Goal: Task Accomplishment & Management: Manage account settings

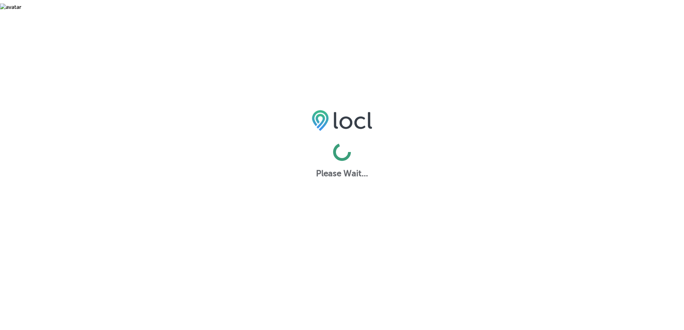
click at [345, 119] on img at bounding box center [342, 120] width 61 height 21
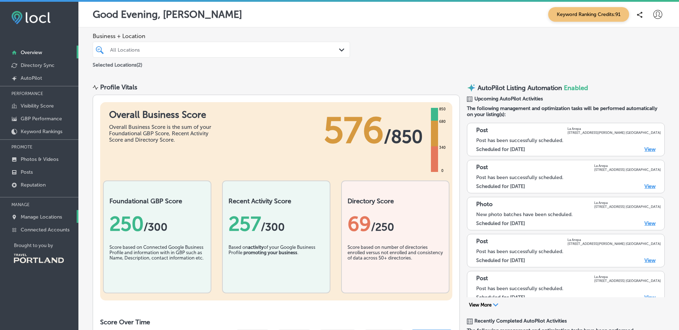
click at [65, 216] on link "Manage Locations" at bounding box center [39, 216] width 78 height 13
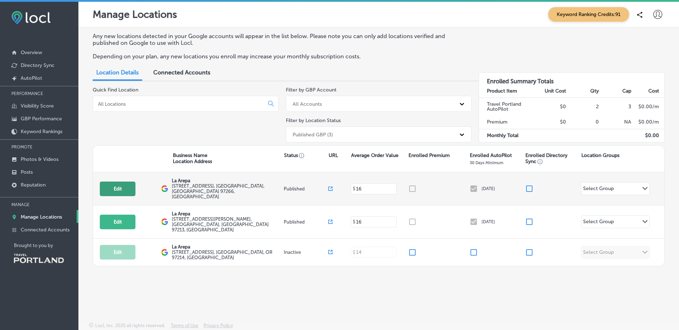
click at [114, 183] on button "Edit" at bounding box center [118, 189] width 36 height 15
select select "US"
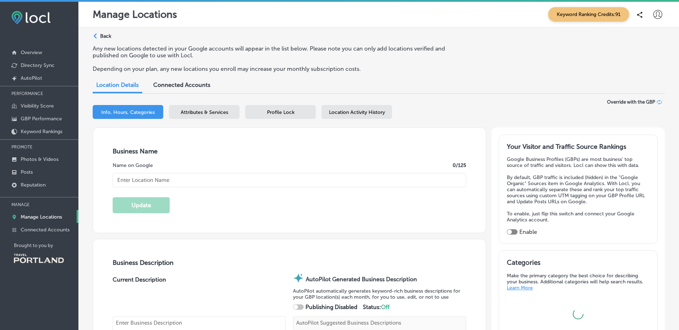
type textarea "La Arepa brings the vibrant flavors of Venezuela to your table, specializing in…"
click at [333, 112] on span "Location Activity History" at bounding box center [357, 112] width 56 height 6
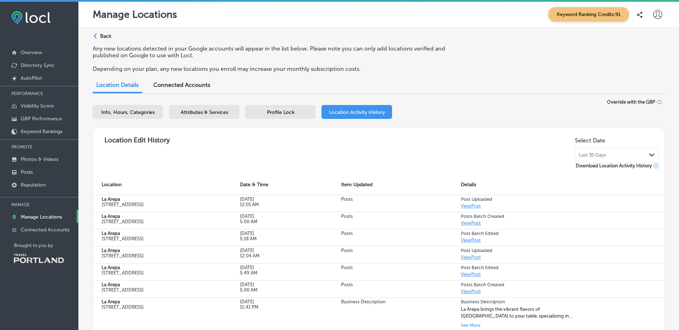
click at [105, 40] on div "Path Created with Sketch. Back" at bounding box center [102, 39] width 19 height 12
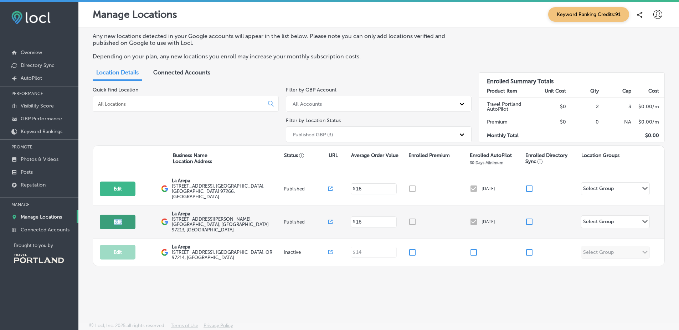
drag, startPoint x: 141, startPoint y: 205, endPoint x: 126, endPoint y: 209, distance: 15.5
click at [126, 215] on div "Edit This location is not published yet." at bounding box center [130, 222] width 61 height 15
click at [126, 215] on button "Edit" at bounding box center [118, 222] width 36 height 15
select select "US"
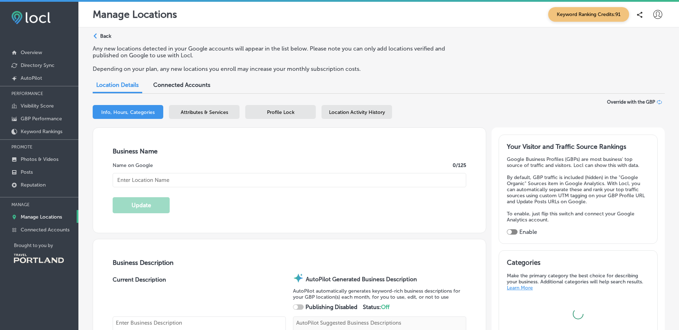
checkbox input "true"
type textarea "At La Arepa, we bring the vibrant flavors of Venezuela to your table with every…"
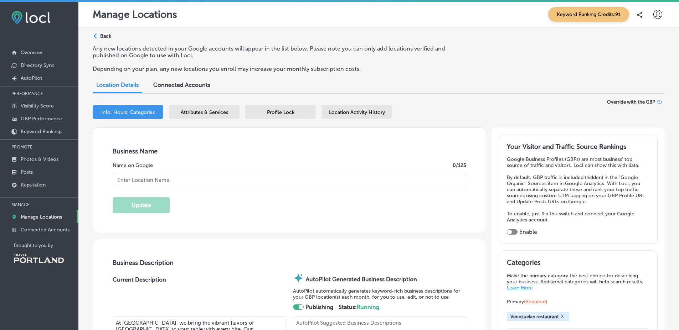
type input "info@laarepapdx.com"
type input "https://www.facebook.com/LaArepaPDX"
type input "https://www.instagram.com/laarepapdx/?hl=en"
type input "https://www.laarepapdx.com/"
type textarea "At La Arepa, we bring the vibrant flavors of Venezuela to your table with every…"
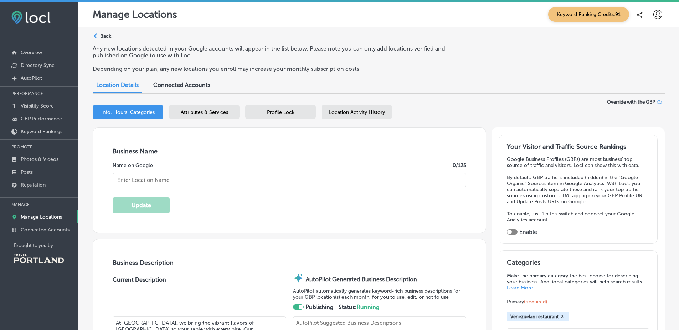
type input "6035 NE Halsey St"
type input "Portland"
type input "97213"
type input "US"
click at [337, 110] on span "Location Activity History" at bounding box center [357, 112] width 56 height 6
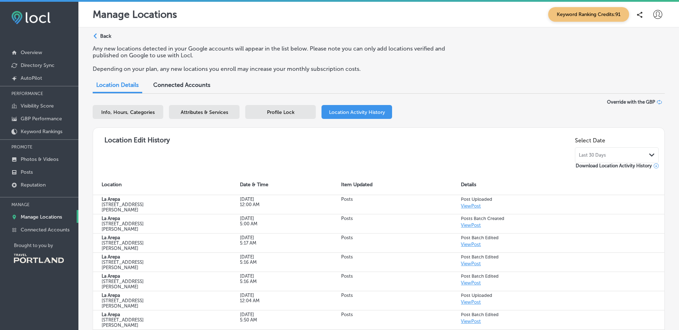
click at [393, 139] on div "Location Edit History Select Date Last 30 Days Path Created with Sketch. Downlo…" at bounding box center [379, 152] width 560 height 36
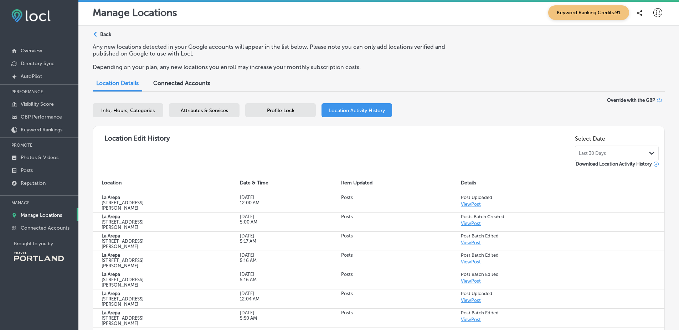
click at [136, 111] on span "Info, Hours, Categories" at bounding box center [127, 111] width 53 height 6
select select "US"
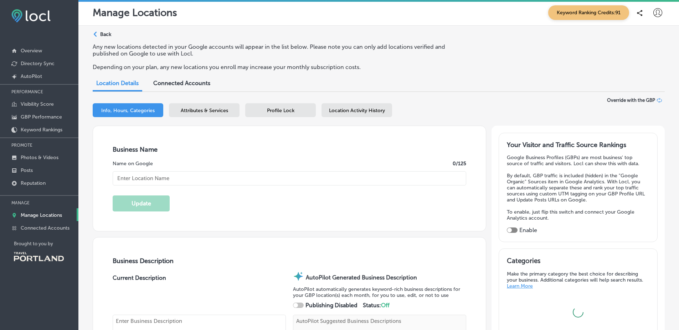
type input "La Arepa"
type input "info@laarepapdx.com"
type input "https://www.facebook.com/LaArepaPDX"
type input "https://www.instagram.com/laarepapdx/?hl=en"
type input "6035 NE Halsey St"
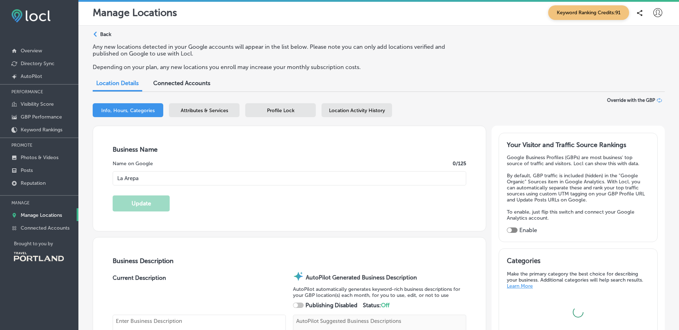
type input "Portland"
type input "97213"
type input "US"
type textarea "At La Arepa, we bring the vibrant flavors of Venezuela to your table with every…"
type input "https://www.laarepapdx.com/"
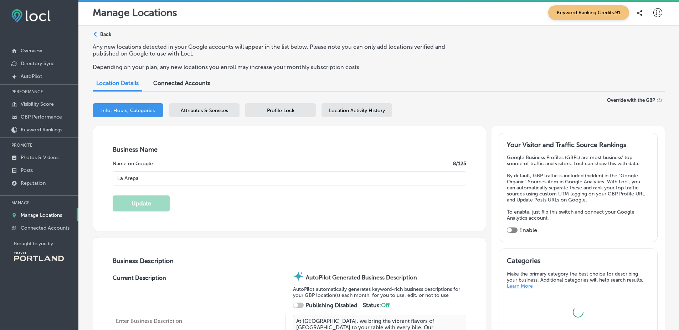
type textarea "At La Arepa, we bring the vibrant flavors of Venezuela to your table with every…"
checkbox input "true"
type input "+1 541 451 0247"
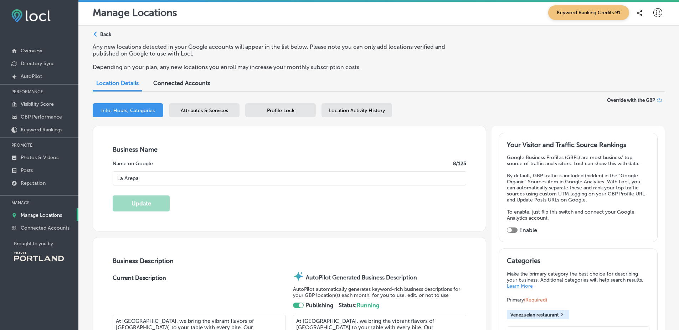
click at [155, 184] on input "La Arepa" at bounding box center [290, 178] width 354 height 14
click at [646, 7] on div "Keyword Ranking Credits: 91" at bounding box center [605, 12] width 120 height 15
click at [653, 10] on icon at bounding box center [657, 12] width 9 height 9
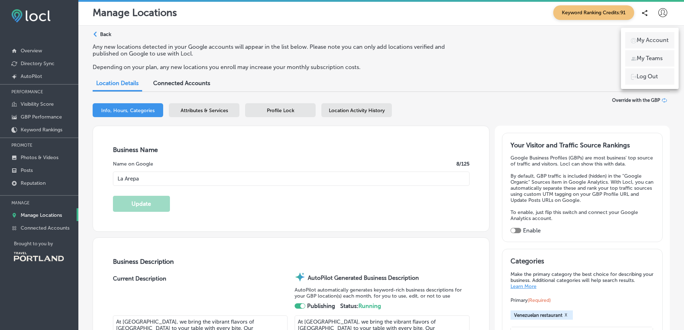
click at [640, 42] on p "My Account" at bounding box center [653, 40] width 32 height 9
select select "US"
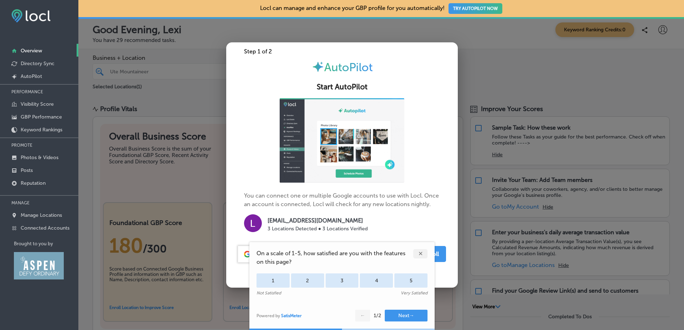
click at [109, 212] on div at bounding box center [342, 165] width 684 height 330
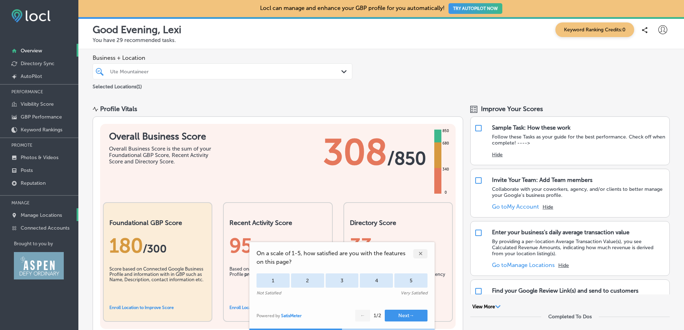
click at [58, 214] on p "Manage Locations" at bounding box center [41, 215] width 41 height 6
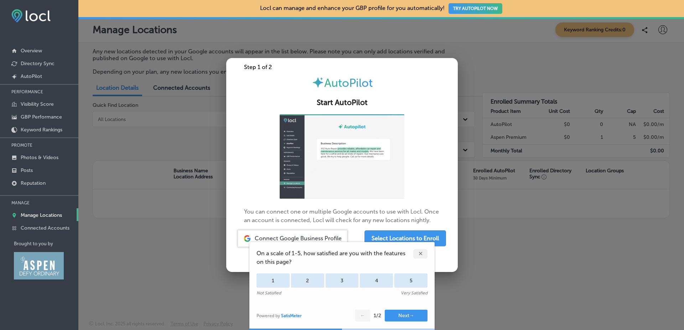
click at [533, 60] on div at bounding box center [342, 165] width 684 height 330
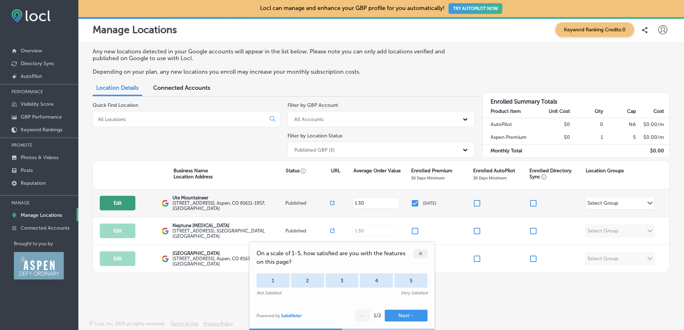
click at [133, 204] on button "Edit" at bounding box center [118, 203] width 36 height 15
select select "US"
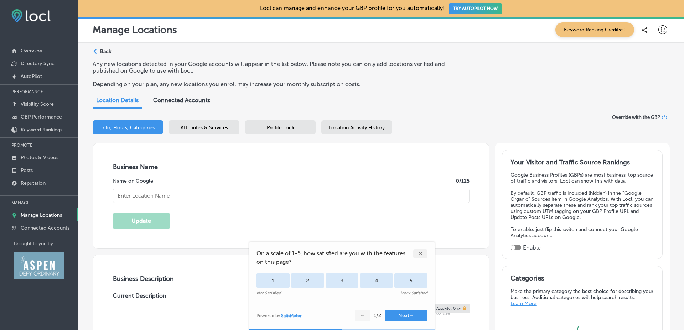
type input "Ute Mountaineer"
type input "210 South Galena Street"
type input "Aspen"
type input "81611-1957"
type input "US"
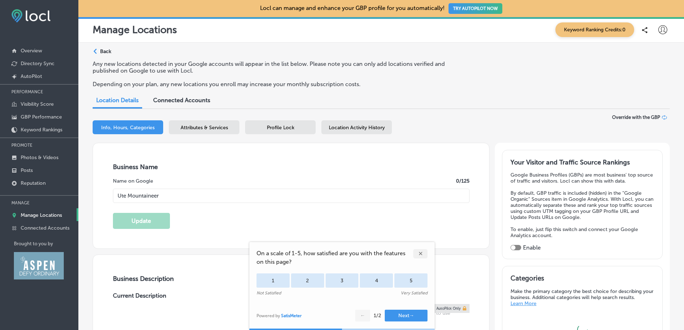
type input "http://www.utemountaineer.com/"
type input "+1 970 925 2849"
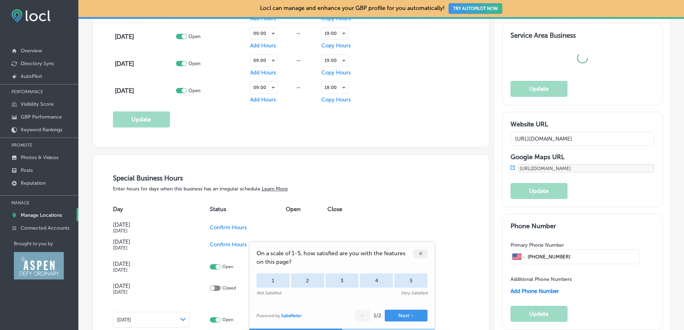
type textarea "The Ute Mountaineer is an outdoor specialty store that is owned, managed, and s…"
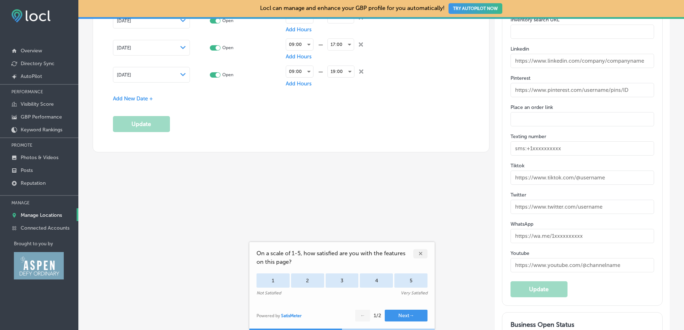
scroll to position [1191, 0]
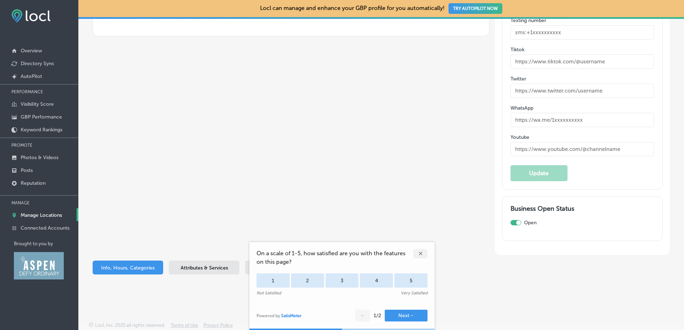
click at [424, 256] on div "✕" at bounding box center [420, 253] width 14 height 9
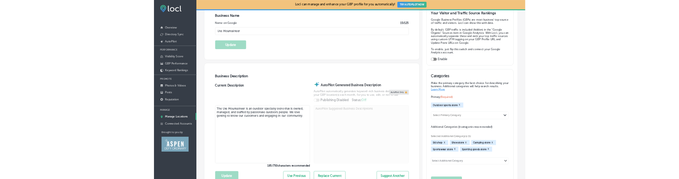
scroll to position [0, 0]
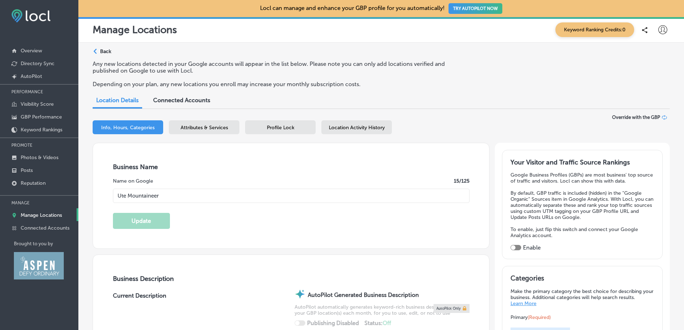
click at [106, 51] on p "Back" at bounding box center [105, 51] width 11 height 6
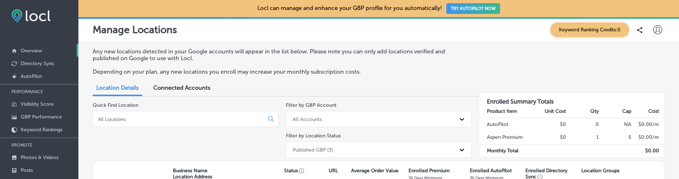
click at [46, 53] on link "Overview" at bounding box center [39, 50] width 78 height 13
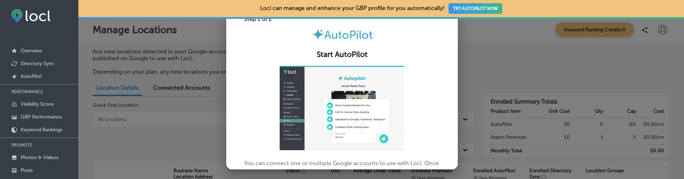
click at [149, 155] on div at bounding box center [342, 89] width 684 height 179
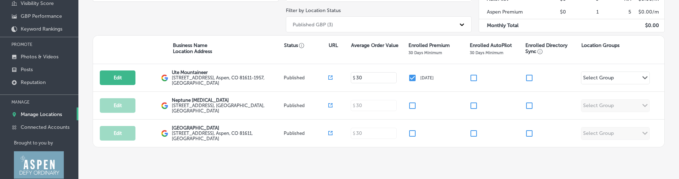
scroll to position [116, 0]
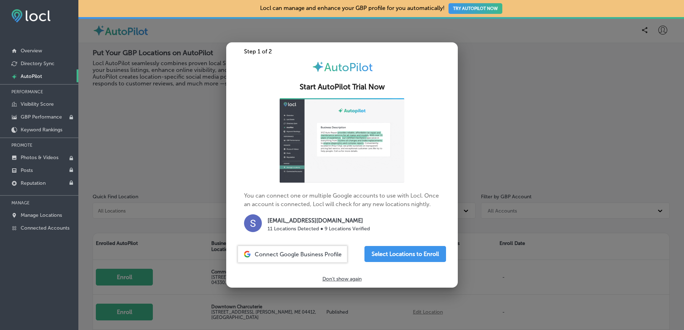
click at [105, 176] on div at bounding box center [342, 165] width 684 height 330
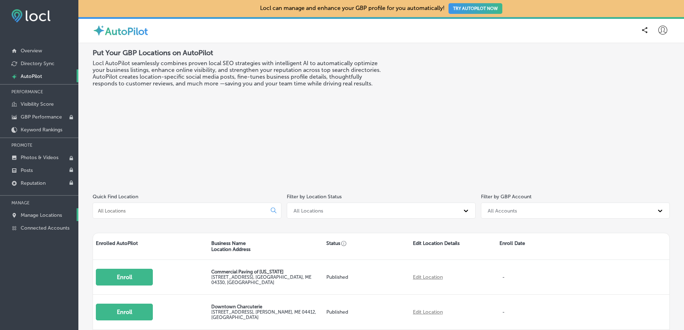
click at [51, 215] on p "Manage Locations" at bounding box center [41, 215] width 41 height 6
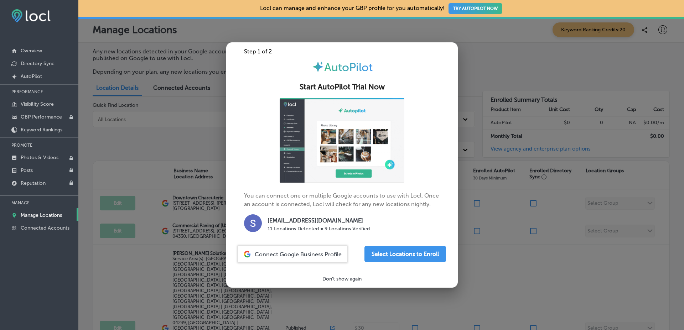
click at [189, 141] on div at bounding box center [342, 165] width 684 height 330
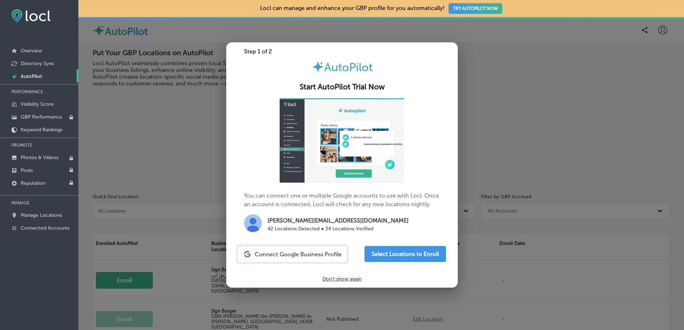
click at [42, 206] on p "MANAGE" at bounding box center [39, 203] width 78 height 11
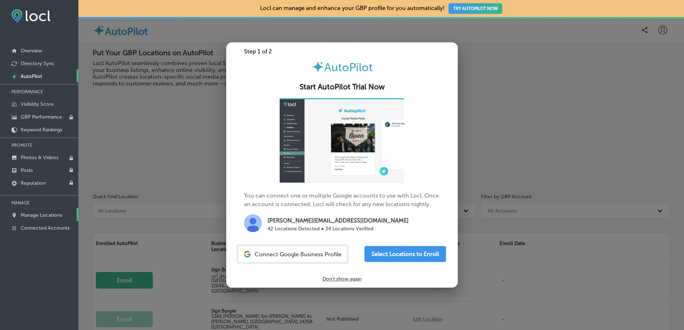
click at [46, 213] on p "Manage Locations" at bounding box center [41, 215] width 41 height 6
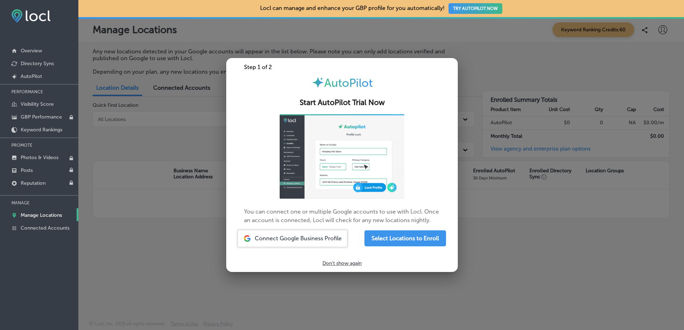
click at [205, 148] on div at bounding box center [342, 165] width 684 height 330
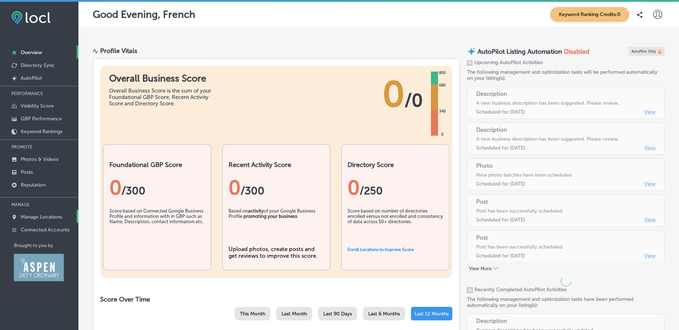
click at [66, 215] on link "Manage Locations" at bounding box center [39, 216] width 78 height 13
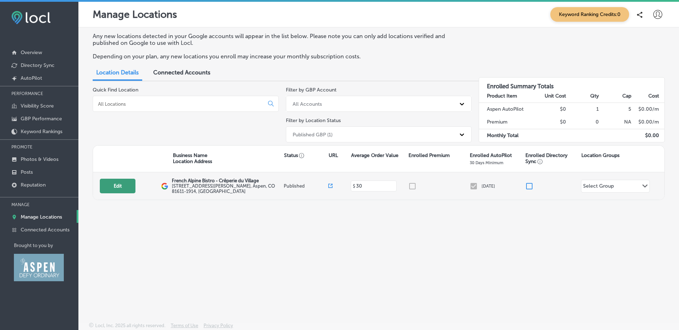
click at [126, 187] on button "Edit" at bounding box center [118, 186] width 36 height 15
select select "US"
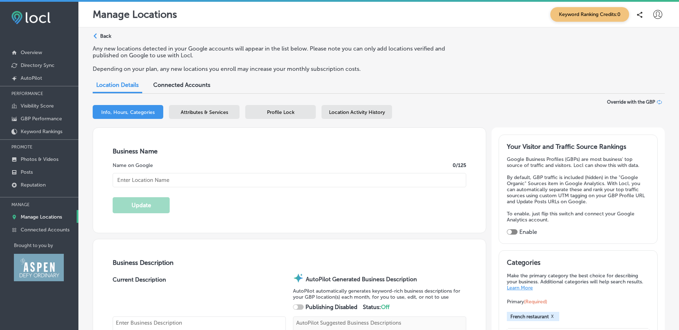
checkbox input "true"
type input "French Alpine Bistro - Crêperie du Village"
type input "[STREET_ADDRESS][PERSON_NAME]"
type input "Aspen"
type input "81611-1914"
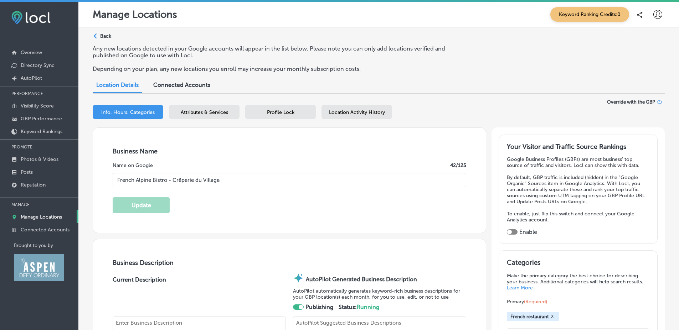
type input "US"
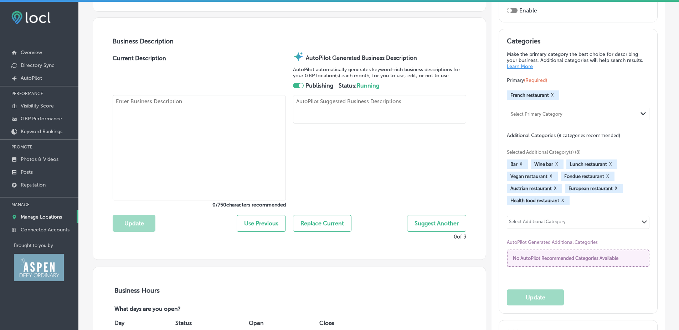
type textarea "French Alpine Bistro - Crêperie du Village stands out among Aspen restaurants, …"
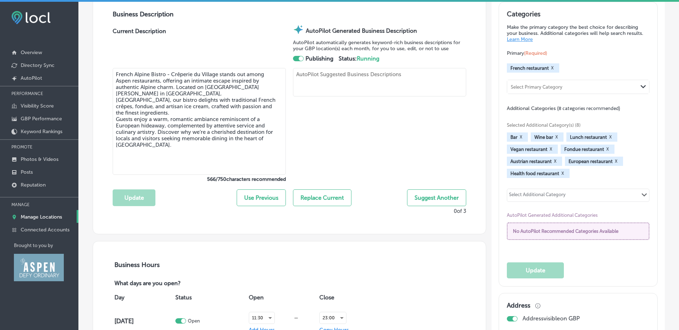
type input "30"
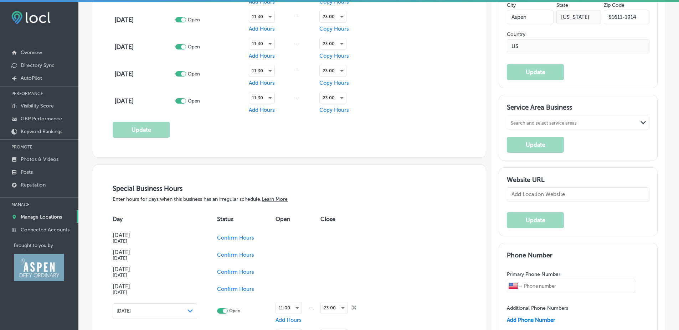
type textarea "French Alpine Bistro - Crêperie du Village stands out among Aspen restaurants, …"
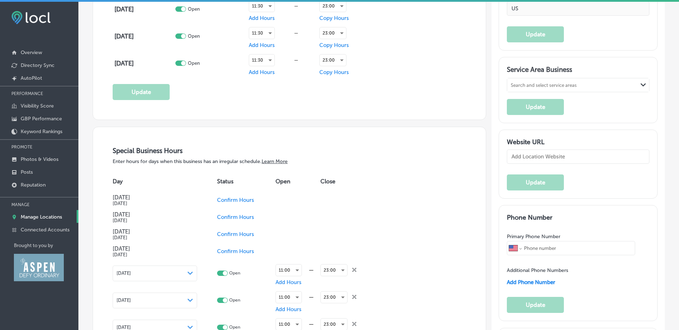
type input "http://www.frenchalpinebistro.com/"
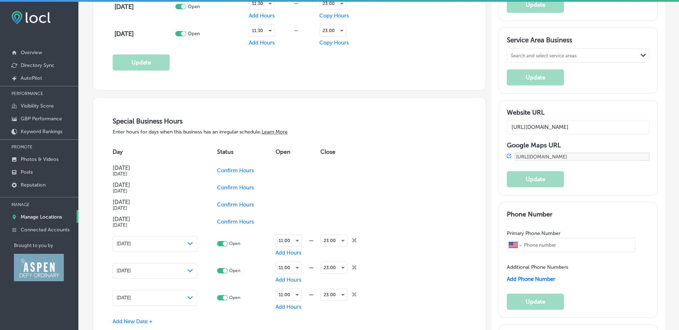
type input "+1 970 925 1566"
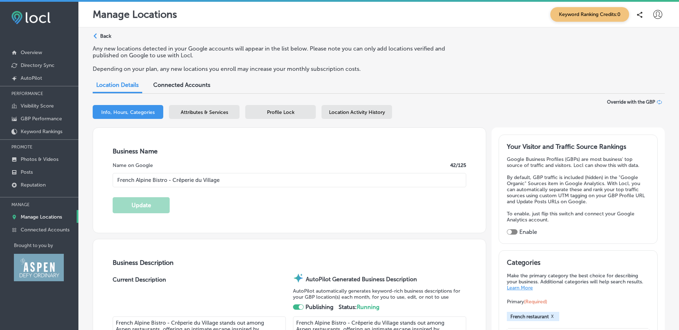
click at [244, 178] on input "French Alpine Bistro - Crêperie du Village" at bounding box center [290, 180] width 354 height 14
click at [654, 15] on icon at bounding box center [657, 14] width 9 height 9
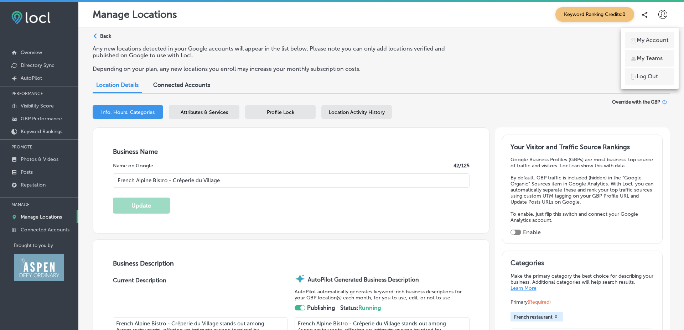
click at [635, 37] on li "My Account" at bounding box center [649, 40] width 49 height 16
select select "US"
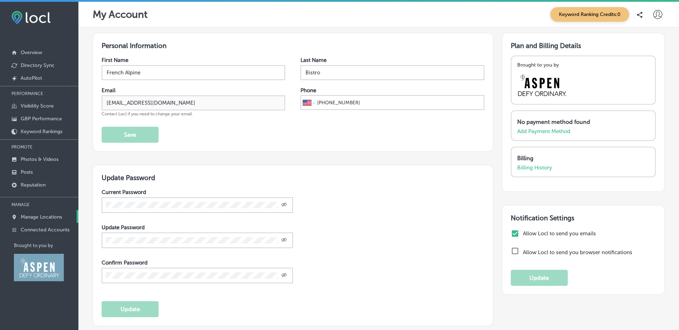
click at [46, 220] on link "Manage Locations" at bounding box center [39, 216] width 78 height 13
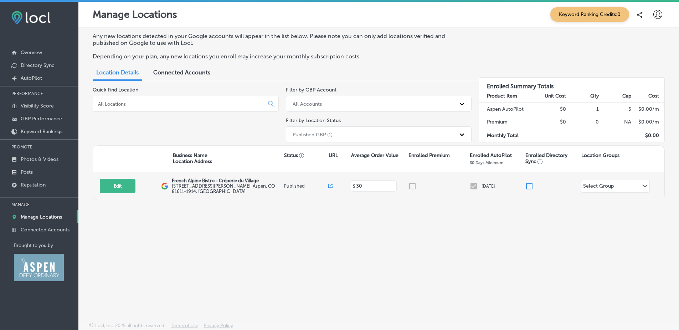
click at [330, 186] on icon at bounding box center [330, 186] width 4 height 4
click at [119, 187] on button "Edit" at bounding box center [118, 186] width 36 height 15
select select "US"
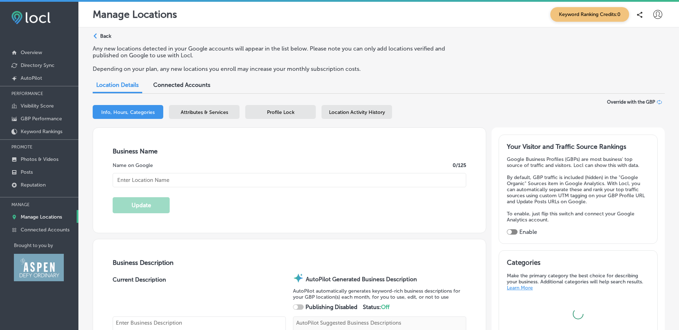
type input "http://www.frenchalpinebistro.com/"
type input "400 East Hopkins Avenue"
type input "Aspen"
type input "81611-1914"
type input "US"
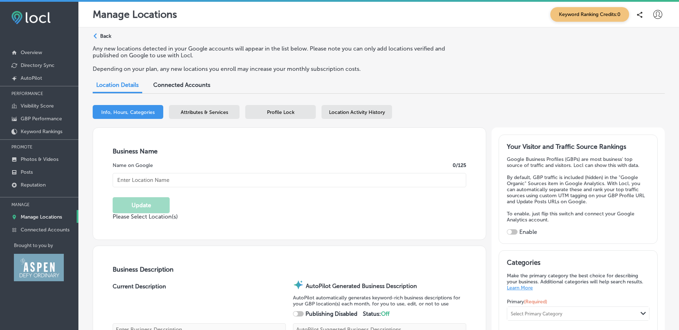
checkbox input "false"
type input "30"
type input "+1 970 925 1566"
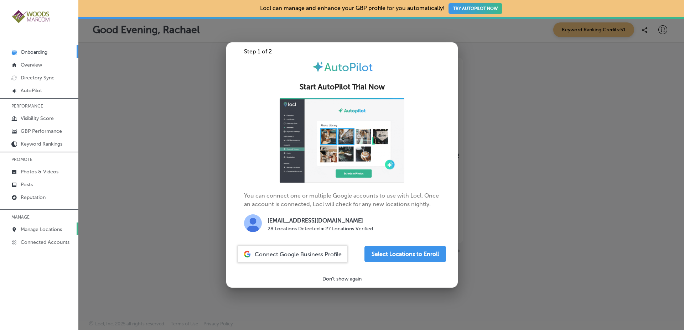
click at [32, 230] on p "Manage Locations" at bounding box center [41, 230] width 41 height 6
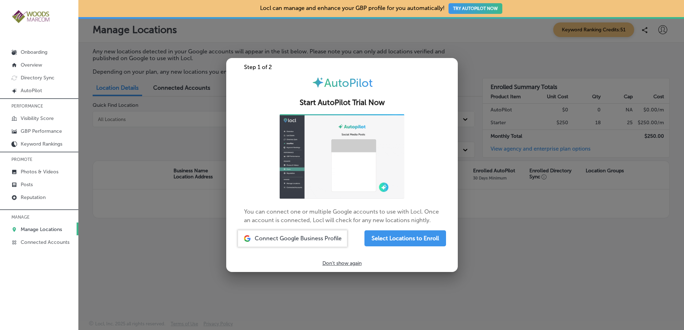
click at [45, 204] on div at bounding box center [39, 205] width 78 height 4
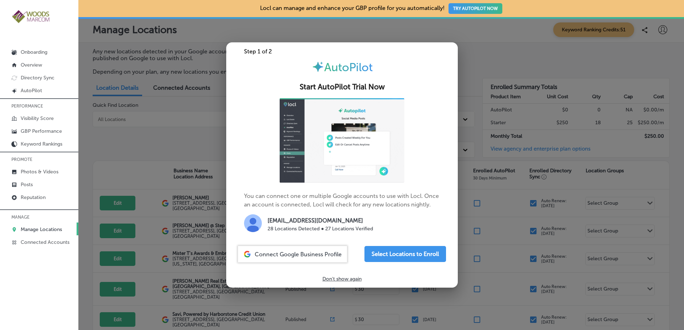
click at [152, 155] on div at bounding box center [342, 165] width 684 height 330
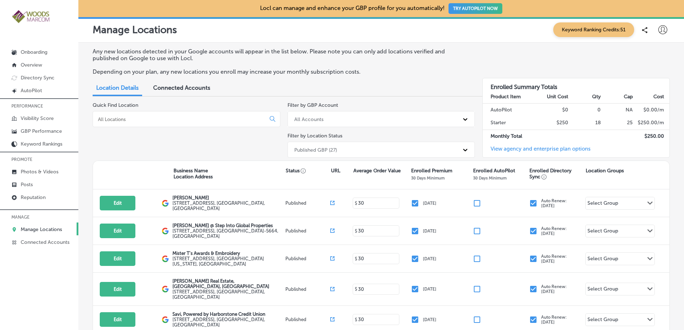
click at [195, 117] on input at bounding box center [180, 119] width 167 height 6
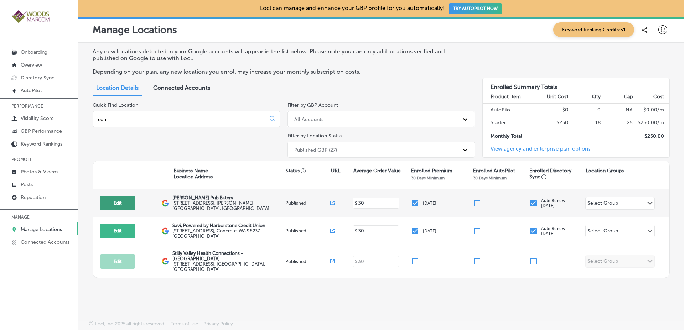
type input "con"
click at [126, 202] on button "Edit" at bounding box center [118, 203] width 36 height 15
select select "US"
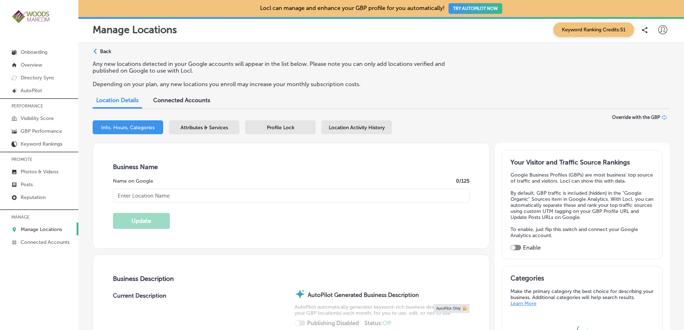
checkbox input "true"
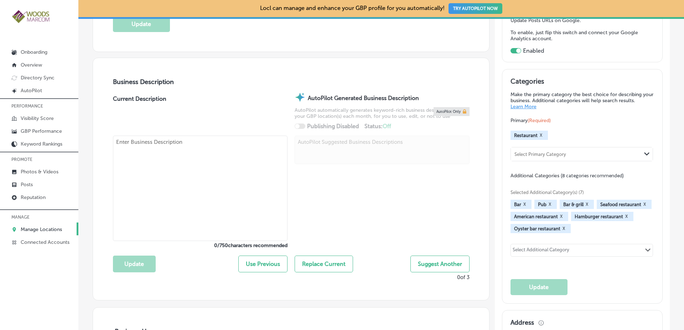
type textarea "Welcome to [PERSON_NAME] Pub Eatery, your locally-owned hot spot for delicious …"
type textarea "Welcome to [PERSON_NAME] Pub Eatery, your go-to spot for delicious food and dri…"
type input "[STREET_ADDRESS]"
type input "[PERSON_NAME]"
type input "98238"
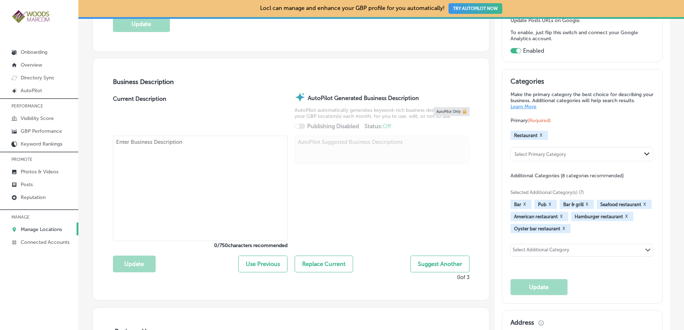
type input "US"
type input "[URL][DOMAIN_NAME]"
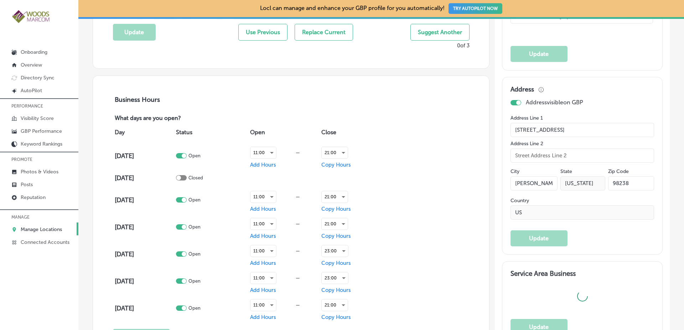
type input "[PERSON_NAME] Pub Eatery"
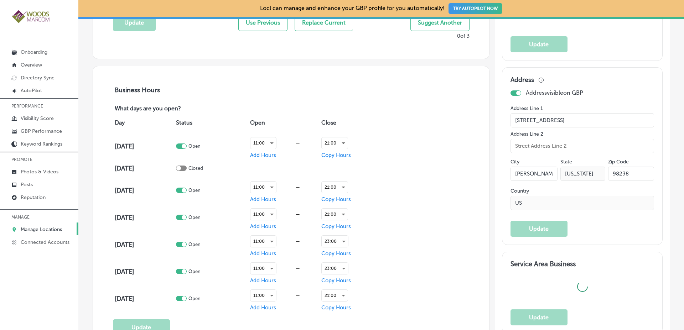
type input "[PHONE_NUMBER]"
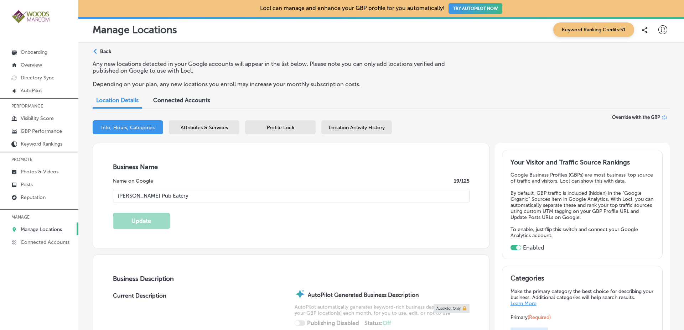
click at [351, 189] on input "[PERSON_NAME] Pub Eatery" at bounding box center [291, 196] width 357 height 14
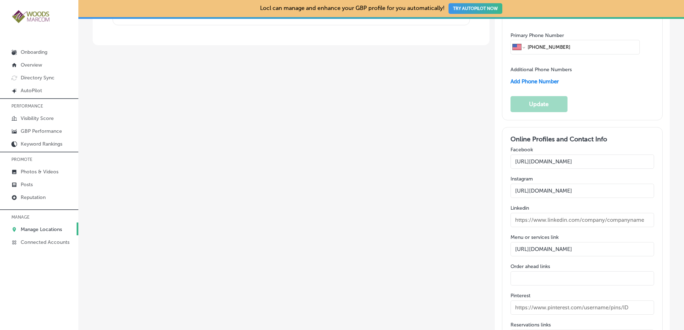
scroll to position [1112, 0]
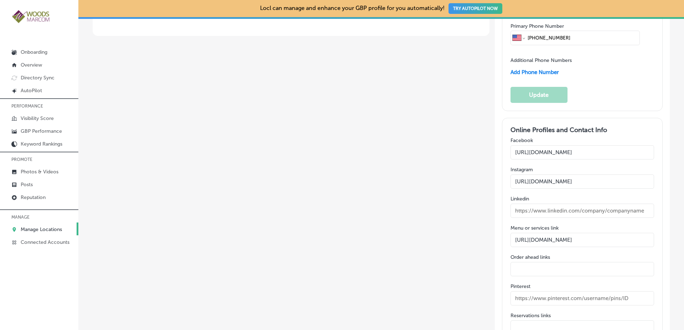
click at [544, 126] on div "Online Profiles and Contact Info Facebook https://www.facebook.com/ConwaysPuban…" at bounding box center [583, 305] width 144 height 359
click at [542, 204] on input "text" at bounding box center [583, 211] width 144 height 14
click at [528, 233] on input "https://conwayspubandeatery.com/menu" at bounding box center [583, 240] width 144 height 14
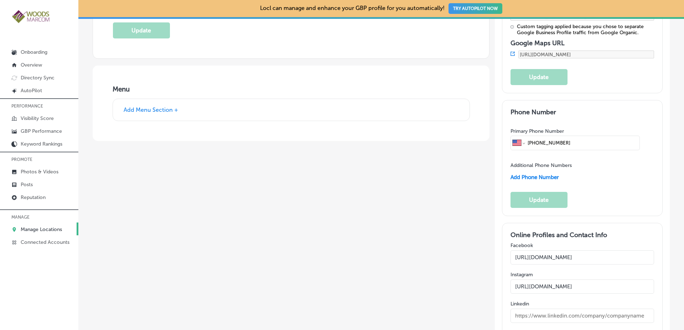
scroll to position [1026, 0]
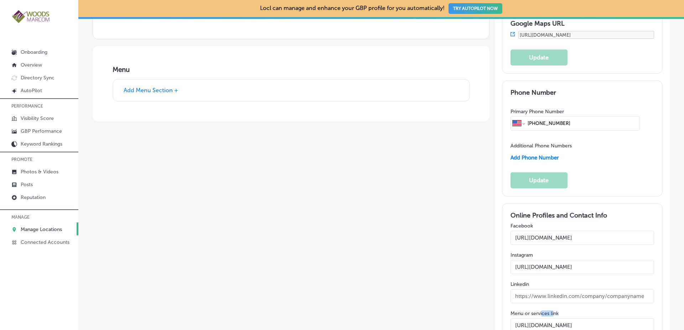
drag, startPoint x: 539, startPoint y: 211, endPoint x: 552, endPoint y: 211, distance: 13.5
click at [552, 311] on label "Menu or services link" at bounding box center [583, 314] width 144 height 6
click at [554, 311] on label "Menu or services link" at bounding box center [583, 314] width 144 height 6
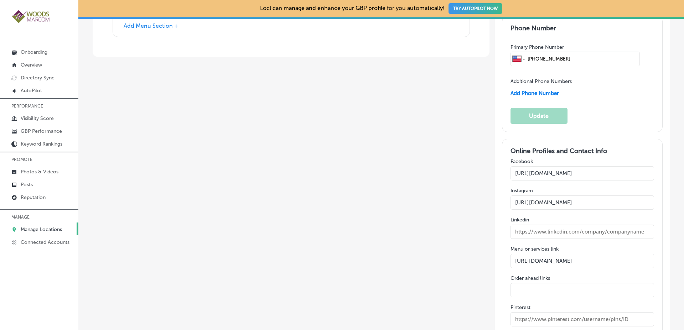
scroll to position [1097, 0]
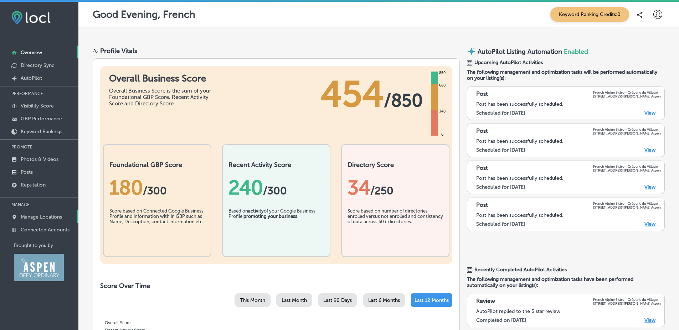
click at [36, 214] on p "Manage Locations" at bounding box center [41, 217] width 41 height 6
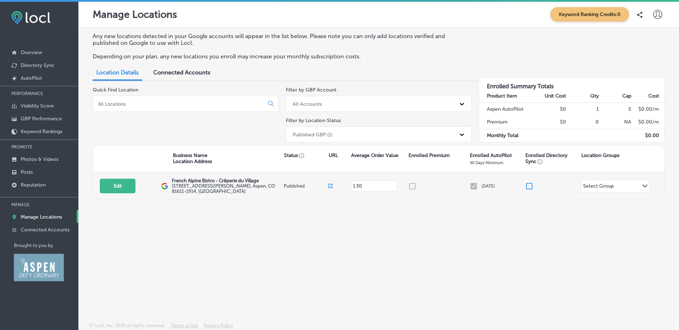
drag, startPoint x: 98, startPoint y: 197, endPoint x: 104, endPoint y: 195, distance: 6.3
click at [99, 197] on div "Edit This location is not published yet. French Alpine Bistro - Crêperie du Vil…" at bounding box center [378, 185] width 571 height 27
click at [107, 190] on button "Edit" at bounding box center [118, 186] width 36 height 15
select select "US"
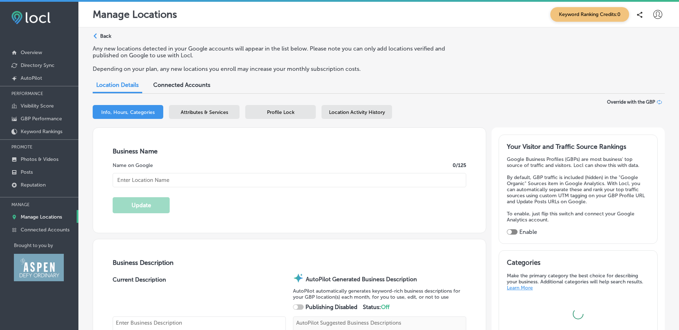
type input "French Alpine Bistro - Crêperie du Village"
type input "400 East Hopkins Avenue"
type input "Aspen"
type input "81611-1914"
type input "US"
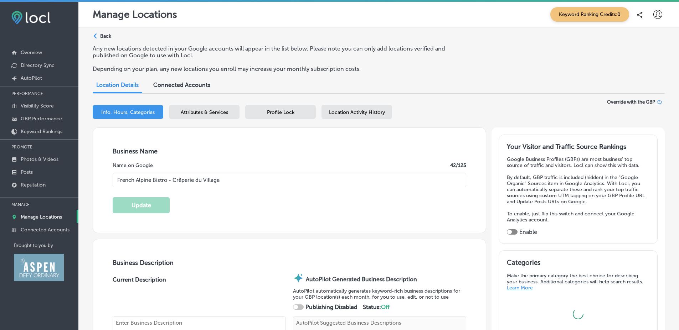
scroll to position [257, 0]
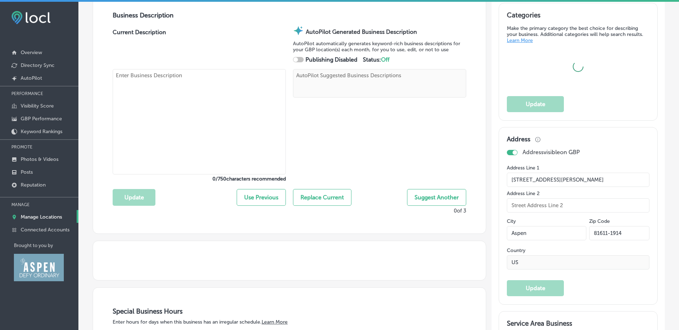
type input "http://www.frenchalpinebistro.com/"
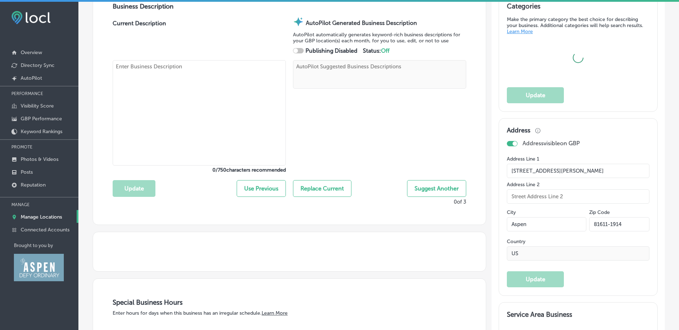
checkbox input "true"
type textarea "French Alpine Bistro - Crêperie du Village stands out among Aspen restaurants, …"
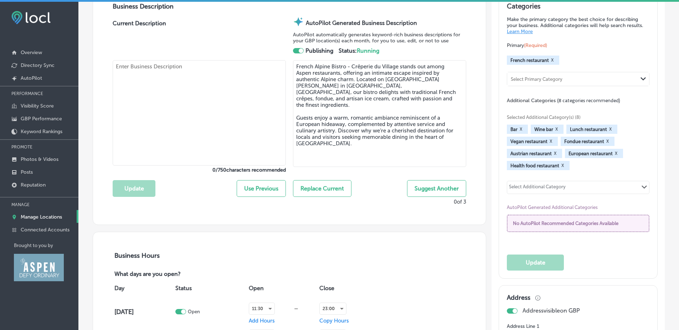
type input "30"
type textarea "French Alpine Bistro - Crêperie du Village stands out among Aspen restaurants, …"
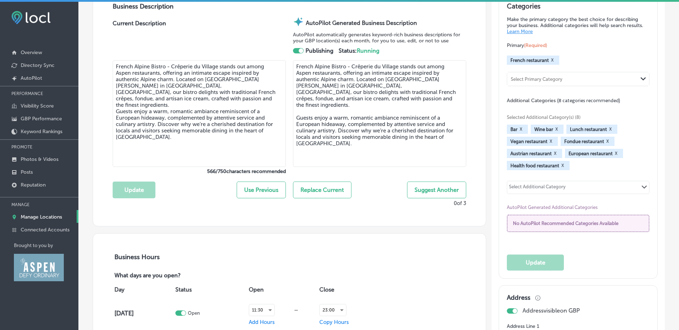
type input "+1 970 925 1566"
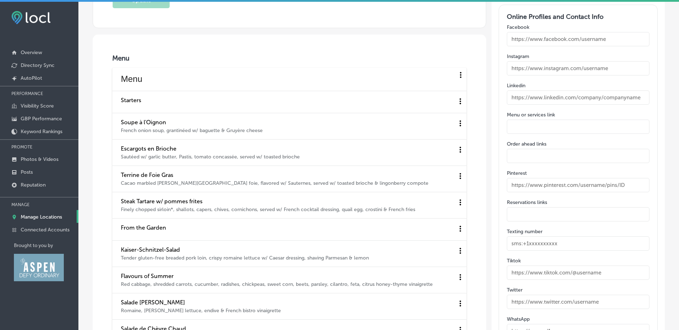
scroll to position [1026, 0]
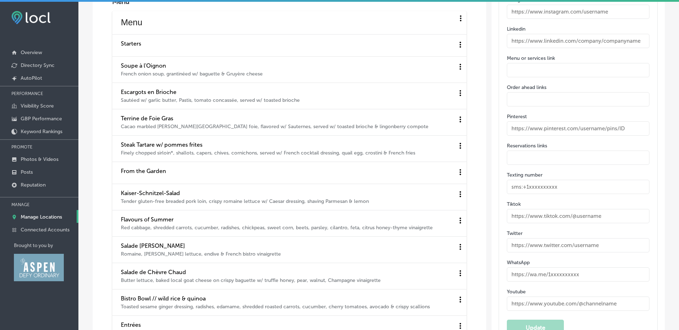
scroll to position [1112, 0]
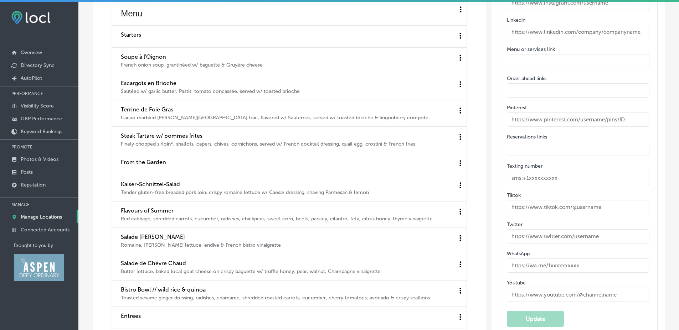
click at [570, 296] on input "text" at bounding box center [578, 295] width 143 height 14
click at [569, 275] on div "Online Profiles and Contact Info Facebook Instagram Linkedin Menu or services l…" at bounding box center [578, 126] width 143 height 359
click at [567, 263] on input "text" at bounding box center [578, 266] width 143 height 14
click at [561, 236] on input "text" at bounding box center [578, 237] width 143 height 14
click at [550, 208] on input "text" at bounding box center [578, 207] width 143 height 14
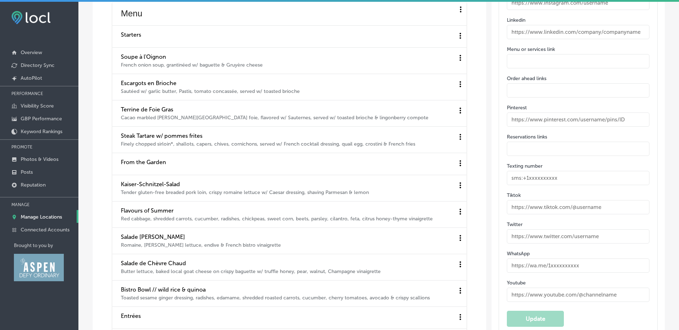
click at [521, 177] on input "text" at bounding box center [578, 178] width 143 height 14
click at [514, 153] on input "text" at bounding box center [578, 149] width 143 height 14
click at [517, 127] on div "Online Profiles and Contact Info Facebook Instagram Linkedin Menu or services l…" at bounding box center [578, 126] width 143 height 359
click at [524, 119] on input "text" at bounding box center [578, 120] width 143 height 14
click at [532, 92] on input "text" at bounding box center [578, 90] width 143 height 14
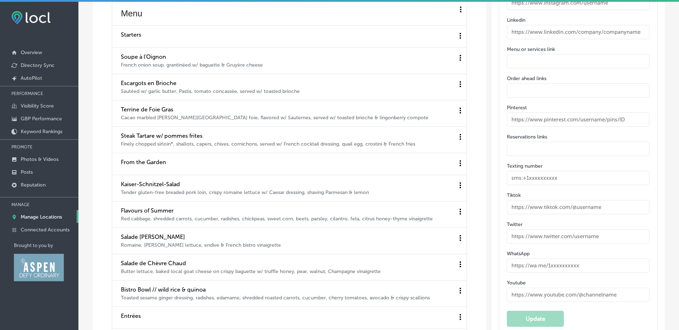
click at [536, 54] on input "text" at bounding box center [578, 61] width 143 height 14
click at [540, 31] on input "text" at bounding box center [578, 32] width 143 height 14
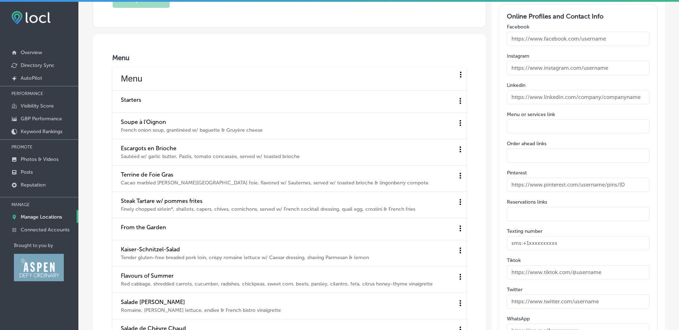
scroll to position [1026, 0]
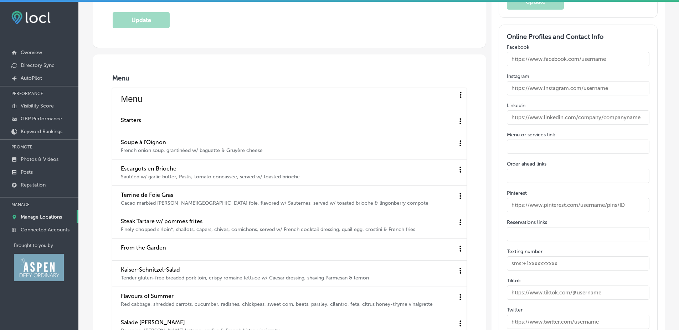
click at [524, 89] on input "text" at bounding box center [578, 88] width 143 height 14
click at [526, 54] on input "text" at bounding box center [578, 59] width 143 height 14
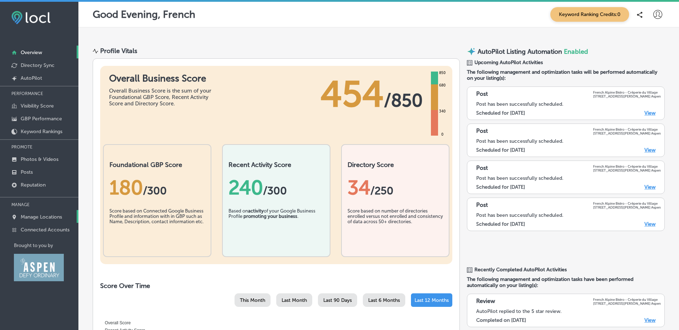
click at [53, 217] on p "Manage Locations" at bounding box center [41, 217] width 41 height 6
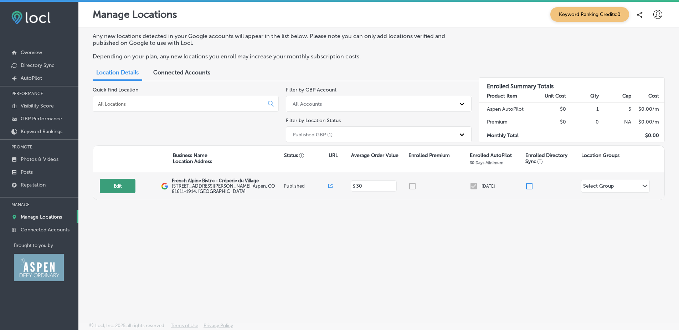
click at [121, 189] on button "Edit" at bounding box center [118, 186] width 36 height 15
select select "US"
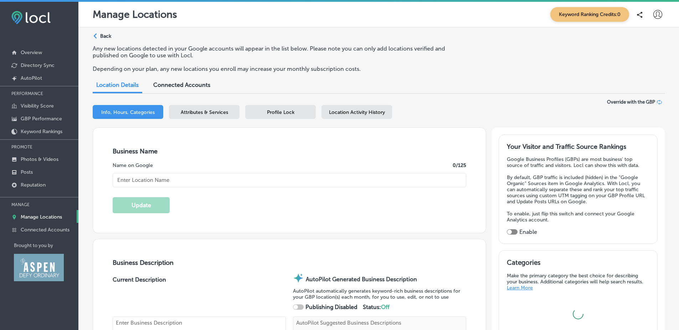
type input "French Alpine Bistro - Crêperie du Village"
type input "400 East Hopkins Avenue"
type input "Aspen"
type input "81611-1914"
type input "US"
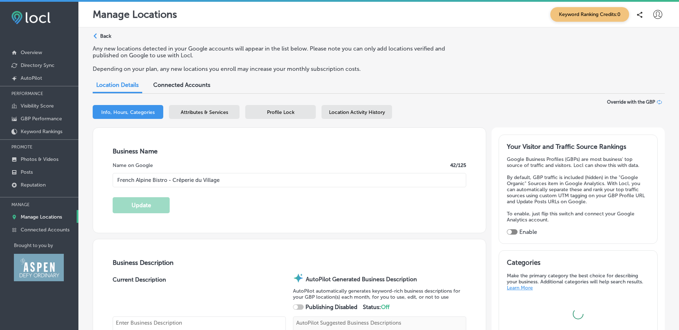
type textarea "French Alpine Bistro - Crêperie du Village stands out among Aspen restaurants, …"
type input "http://www.frenchalpinebistro.com/"
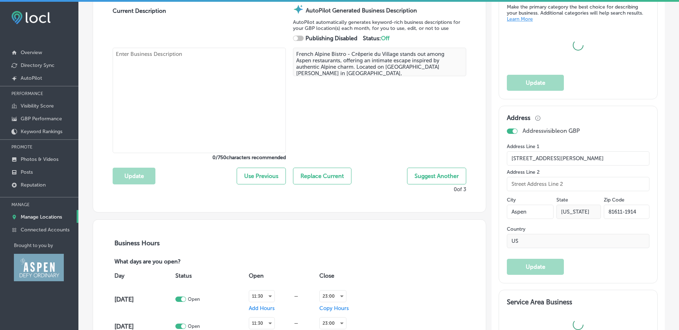
checkbox input "true"
type input "30"
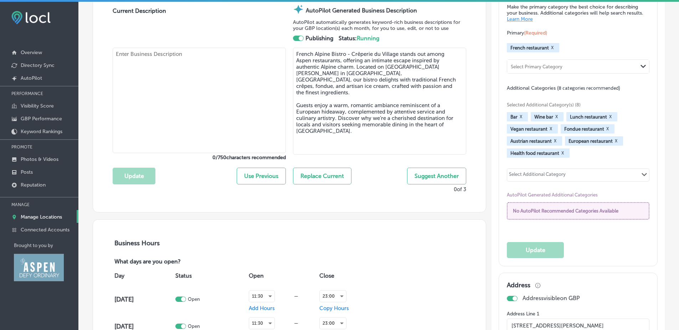
type textarea "French Alpine Bistro - Crêperie du Village stands out among Aspen restaurants, …"
type input "+1 970 925 1566"
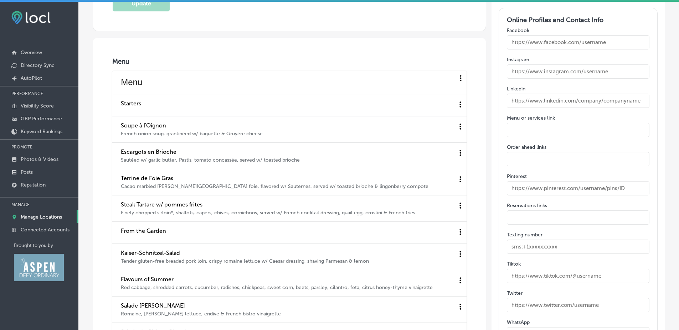
scroll to position [1041, 0]
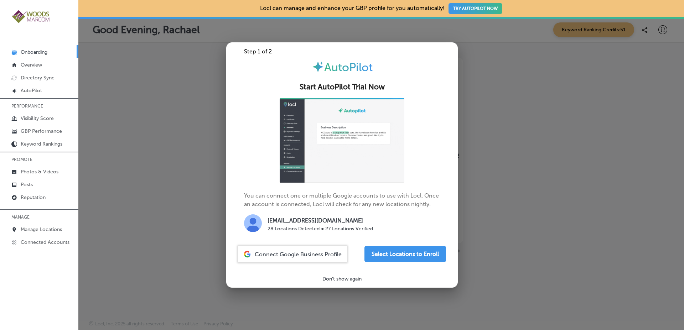
click at [53, 220] on p "MANAGE" at bounding box center [39, 217] width 78 height 11
click at [53, 228] on p "Manage Locations" at bounding box center [41, 230] width 41 height 6
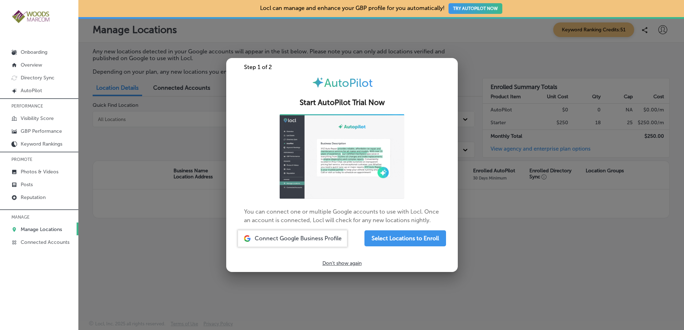
click at [205, 122] on div at bounding box center [342, 165] width 684 height 330
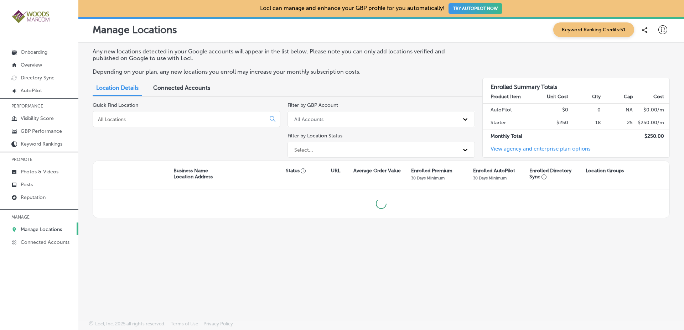
click at [85, 173] on div "Any new locations detected in your Google accounts will appear in the list belo…" at bounding box center [381, 165] width 606 height 244
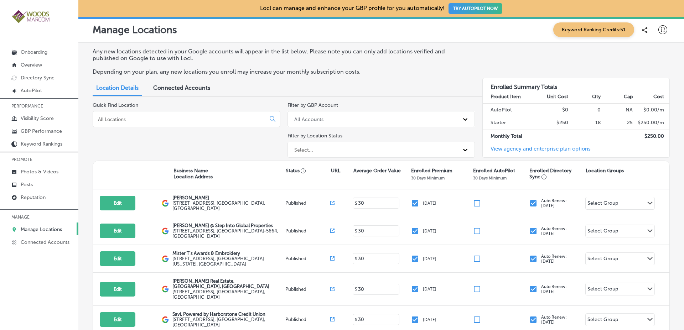
click at [136, 117] on input at bounding box center [180, 119] width 167 height 6
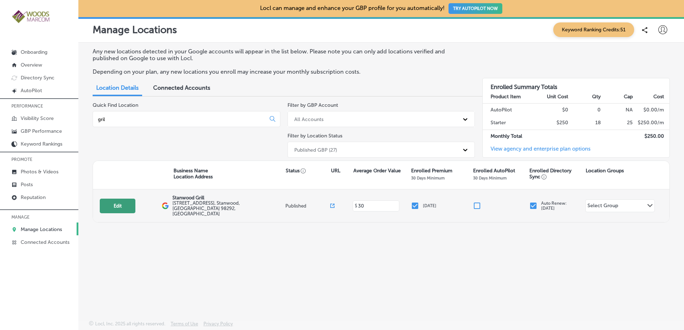
type input "gril"
click at [115, 209] on button "Edit" at bounding box center [118, 206] width 36 height 15
select select "US"
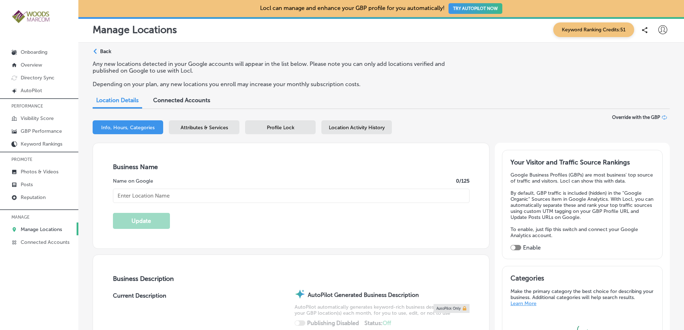
checkbox input "true"
type textarea "At [GEOGRAPHIC_DATA], we celebrate the delicious flavors of the [GEOGRAPHIC_DAT…"
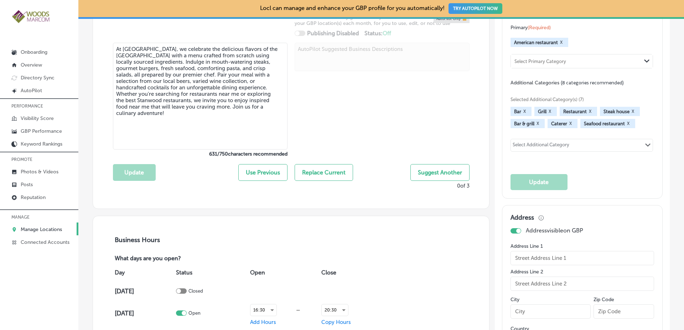
type input "[STREET_ADDRESS]"
type input "Stanwood"
type input "98292"
type input "US"
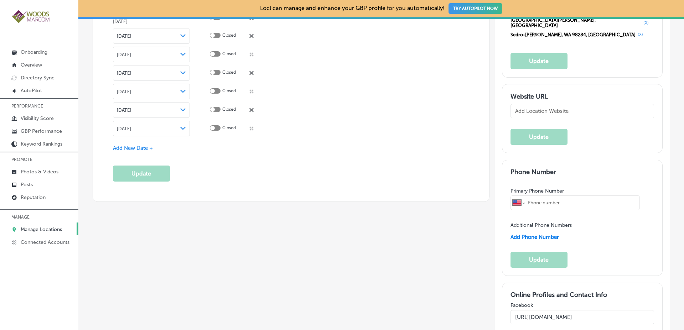
type input "[PHONE_NUMBER]"
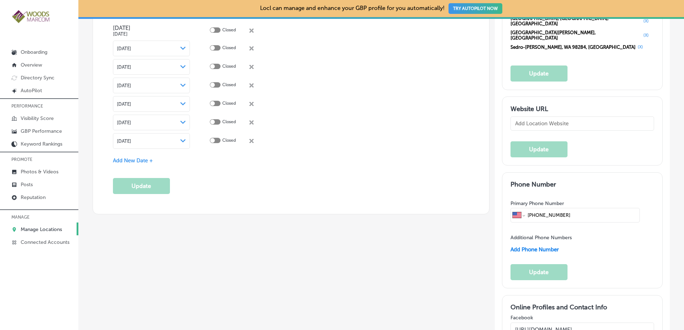
type textarea "At [GEOGRAPHIC_DATA], we celebrate the vibrant flavors of the [GEOGRAPHIC_DATA]…"
type input "[URL][DOMAIN_NAME]"
type input "Stanwood Grill"
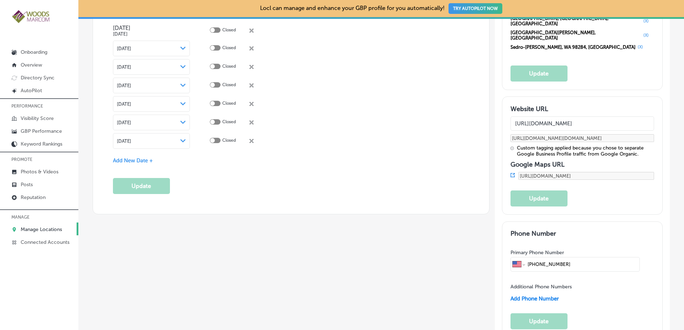
scroll to position [1089, 0]
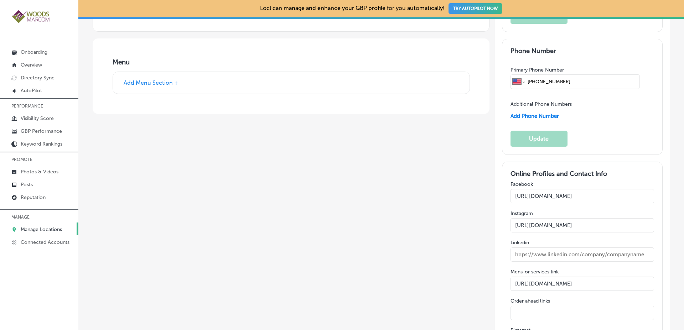
click at [541, 277] on input "[URL][DOMAIN_NAME]" at bounding box center [583, 284] width 144 height 14
click at [515, 269] on label "Menu or services link" at bounding box center [583, 272] width 144 height 6
drag, startPoint x: 515, startPoint y: 146, endPoint x: 556, endPoint y: 145, distance: 40.3
click at [556, 269] on label "Menu or services link" at bounding box center [583, 272] width 144 height 6
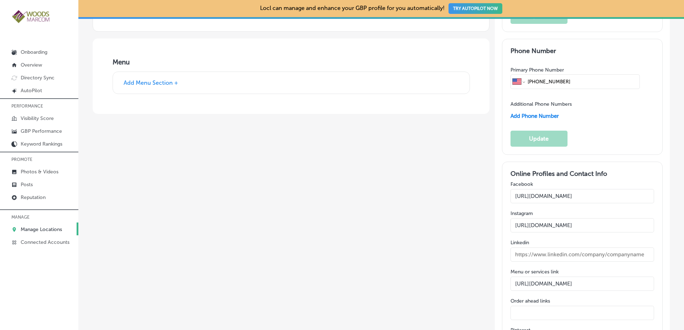
copy label "Menu or services link"
click at [563, 277] on input "[URL][DOMAIN_NAME]" at bounding box center [583, 284] width 144 height 14
click at [71, 226] on link "Manage Locations" at bounding box center [39, 229] width 78 height 13
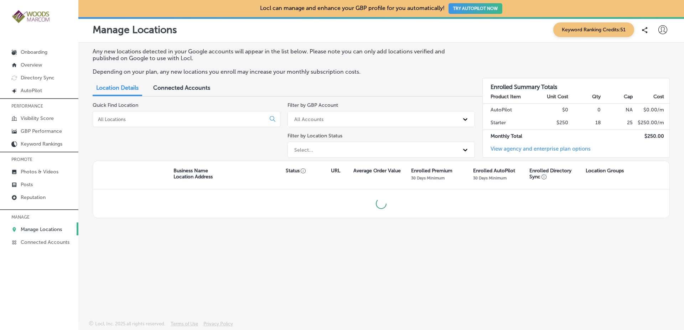
click at [166, 121] on input at bounding box center [180, 119] width 167 height 6
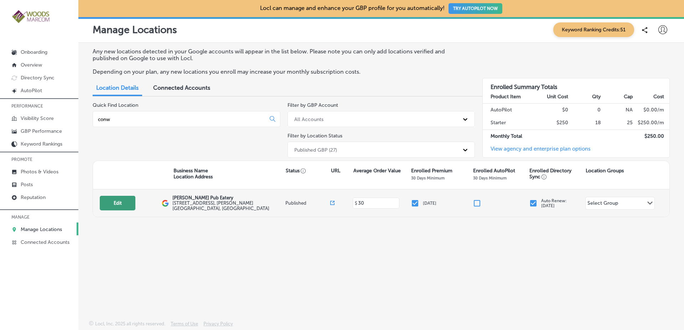
type input "conw"
click at [130, 203] on button "Edit" at bounding box center [118, 203] width 36 height 15
select select "US"
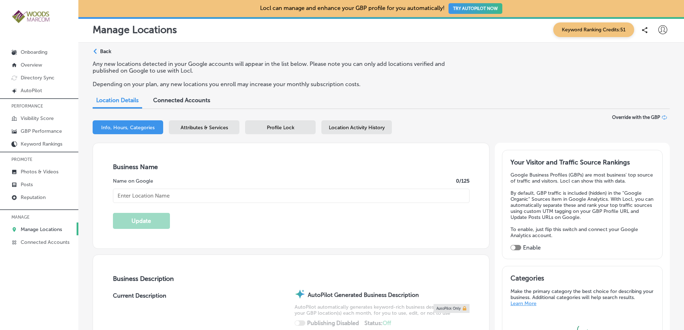
type input "[PERSON_NAME] Pub Eatery"
click at [378, 123] on div "Location Activity History" at bounding box center [356, 127] width 71 height 14
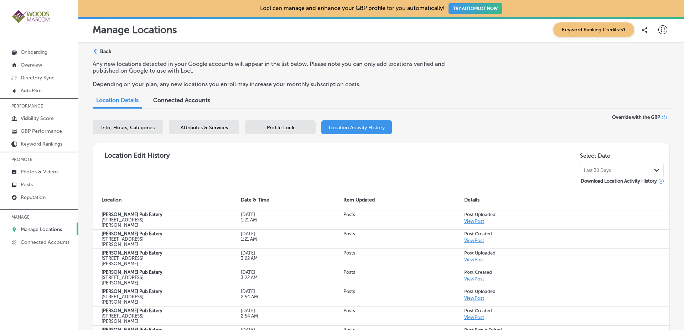
click at [622, 169] on div "Last 30 Days Path Created with Sketch." at bounding box center [622, 171] width 76 height 6
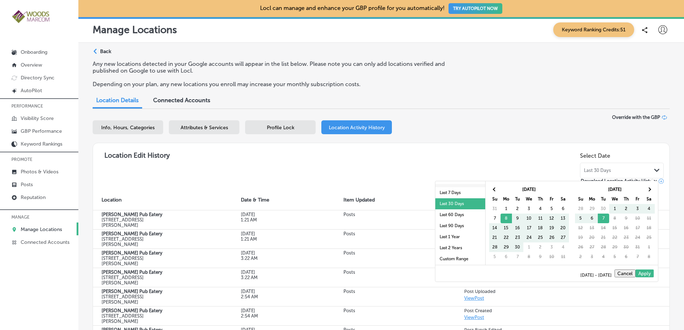
scroll to position [41, 0]
click at [442, 238] on li "Last 1 Year" at bounding box center [460, 236] width 50 height 11
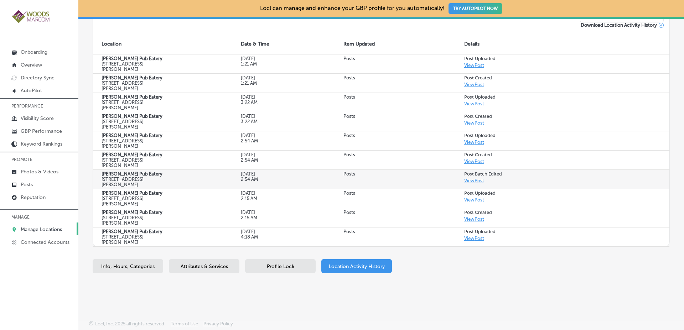
scroll to position [0, 0]
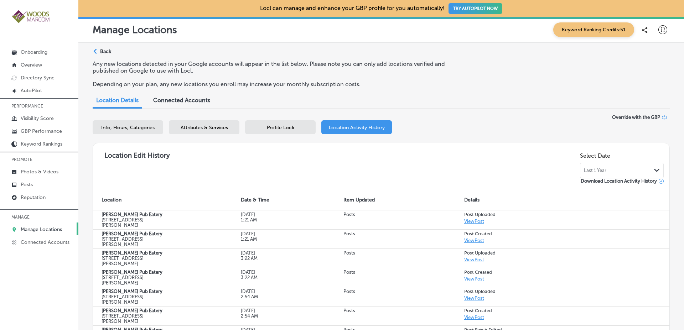
click at [571, 170] on div "Location Edit History Select Date Last 1 Year Path Created with Sketch. Downloa…" at bounding box center [381, 167] width 565 height 36
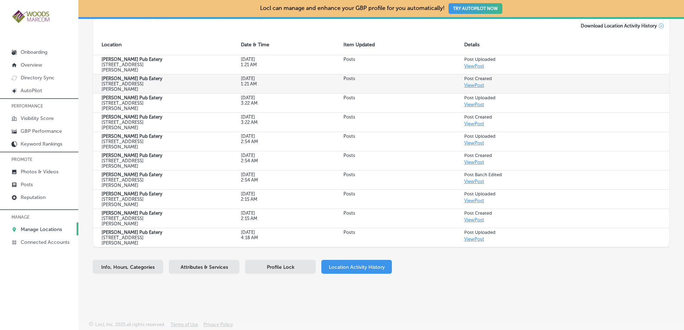
scroll to position [156, 0]
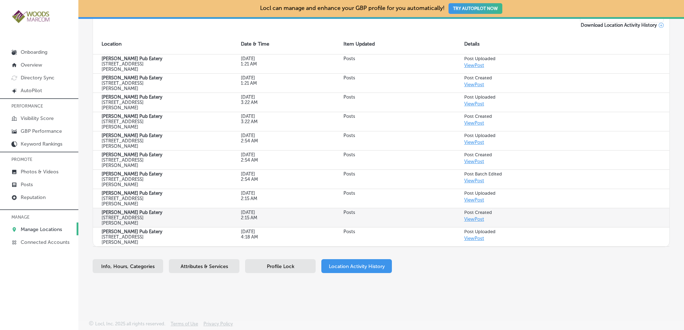
click at [391, 215] on td "Posts" at bounding box center [395, 217] width 121 height 19
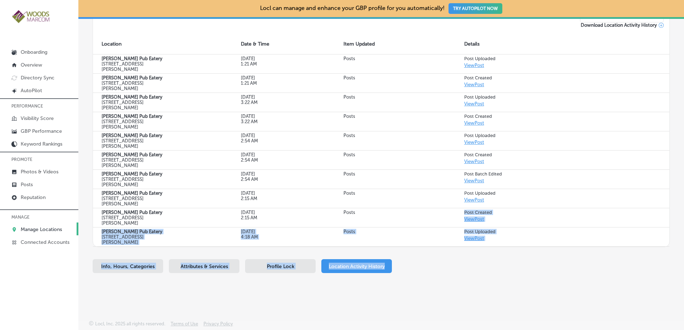
drag, startPoint x: 390, startPoint y: 215, endPoint x: 488, endPoint y: 270, distance: 112.3
click at [488, 270] on div "Business + Location [PERSON_NAME] Pub Eatery Path Created with Sketch. Selected…" at bounding box center [381, 120] width 577 height 323
click at [488, 270] on div "Info, Hours, Categories Attributes & Services Profile Lock Location Activity Hi…" at bounding box center [381, 267] width 577 height 17
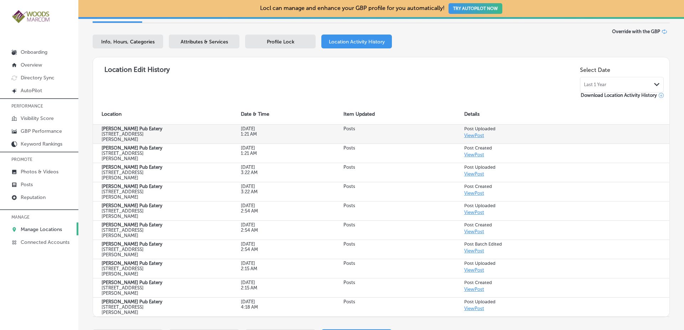
scroll to position [0, 0]
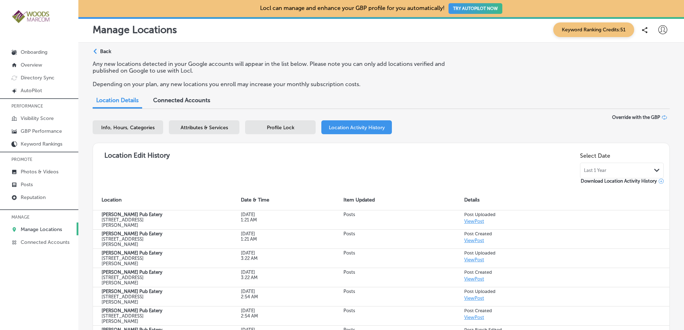
click at [549, 169] on div "Location Edit History Select Date Last 1 Year Path Created with Sketch. Downloa…" at bounding box center [381, 167] width 565 height 36
click at [617, 170] on div "Last 1 Year Path Created with Sketch." at bounding box center [622, 171] width 76 height 6
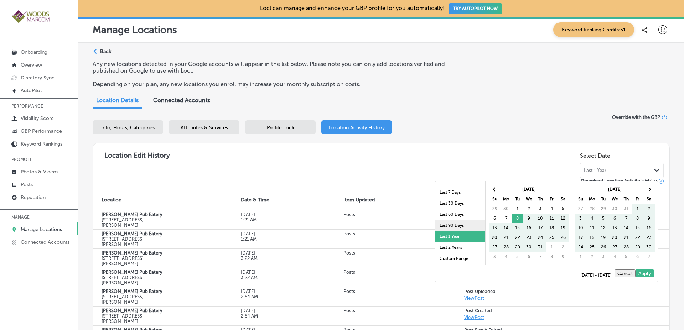
click at [449, 227] on li "Last 90 Days" at bounding box center [460, 225] width 50 height 11
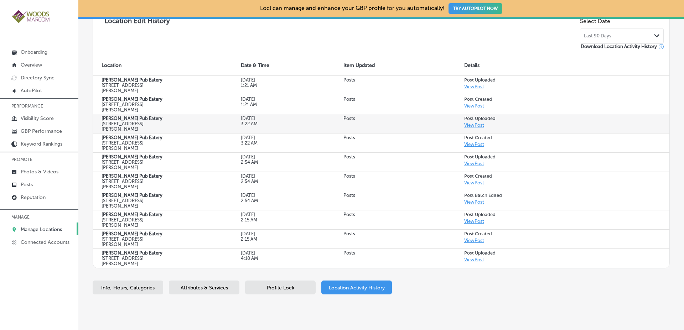
scroll to position [156, 0]
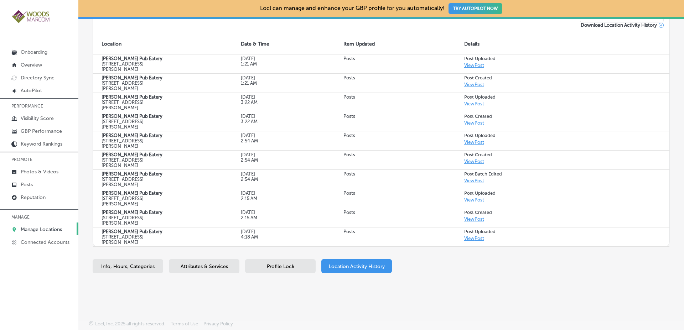
click at [304, 265] on div "Profile Lock" at bounding box center [280, 266] width 71 height 14
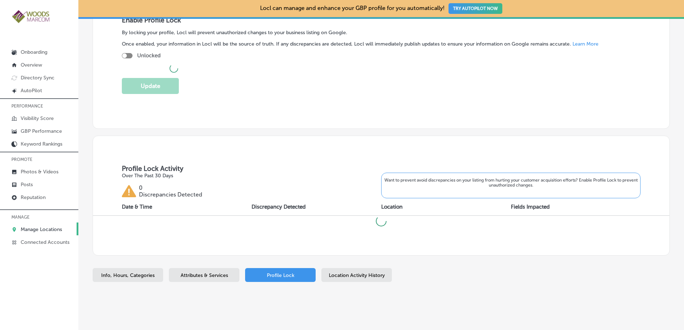
click at [343, 273] on span "Location Activity History" at bounding box center [357, 276] width 56 height 6
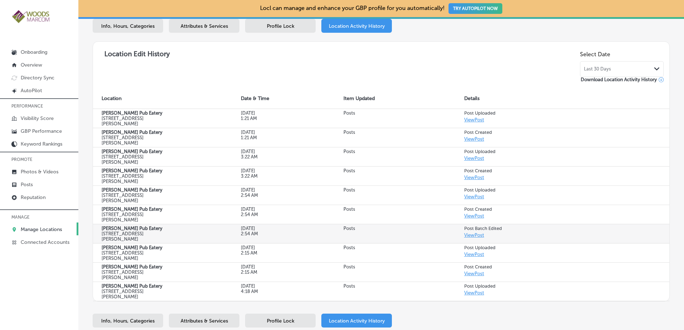
scroll to position [156, 0]
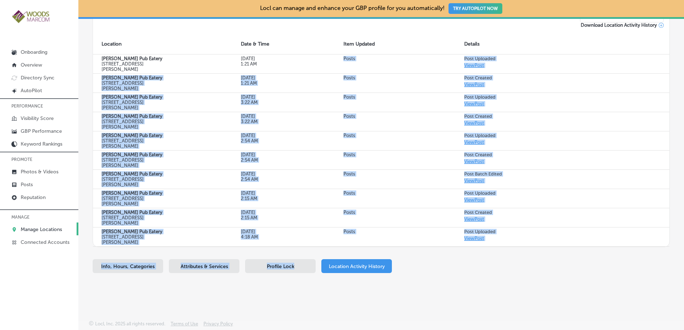
drag, startPoint x: 347, startPoint y: 55, endPoint x: 433, endPoint y: 256, distance: 219.0
click at [433, 256] on div "Business + Location [PERSON_NAME] Pub Eatery Path Created with Sketch. Selected…" at bounding box center [381, 120] width 577 height 323
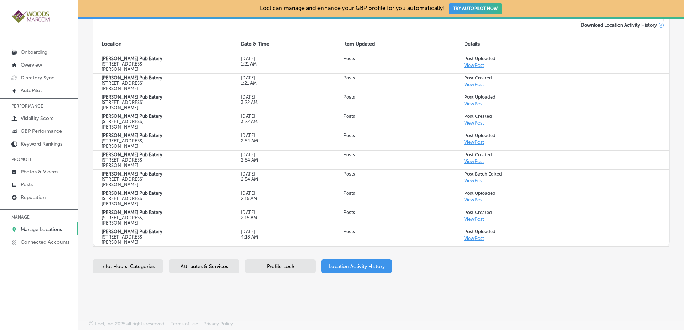
scroll to position [113, 0]
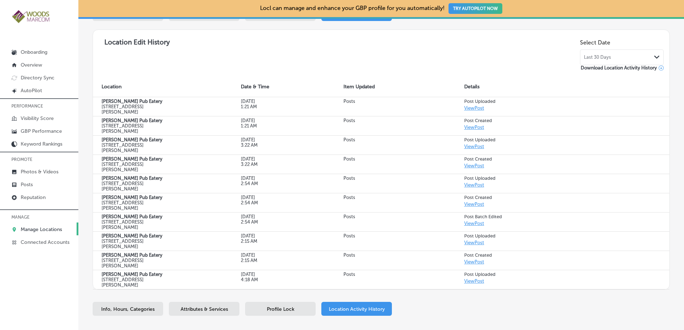
click at [609, 57] on div "Last 30 Days Path Created with Sketch." at bounding box center [622, 58] width 76 height 6
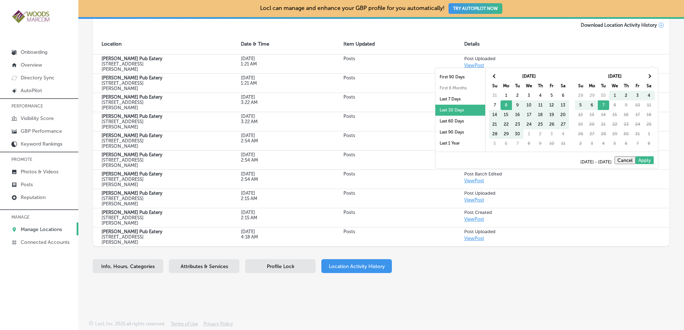
scroll to position [41, 0]
click at [449, 123] on li "Last 1 Year" at bounding box center [460, 123] width 50 height 11
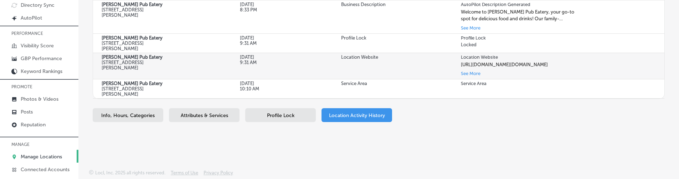
scroll to position [674, 0]
click at [361, 93] on td "Service Area" at bounding box center [393, 88] width 120 height 19
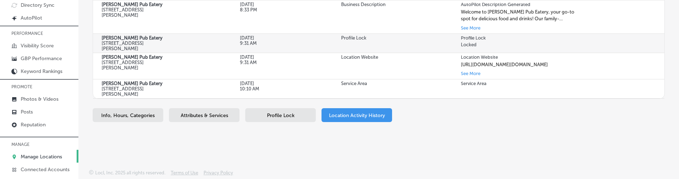
drag, startPoint x: 361, startPoint y: 93, endPoint x: 382, endPoint y: 86, distance: 21.8
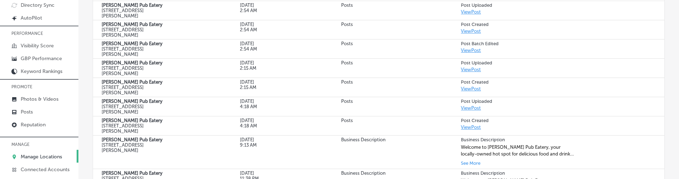
scroll to position [385, 0]
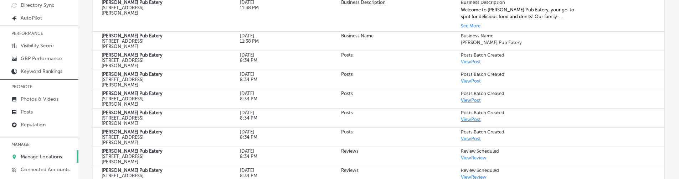
click at [408, 78] on td "Posts" at bounding box center [393, 79] width 120 height 19
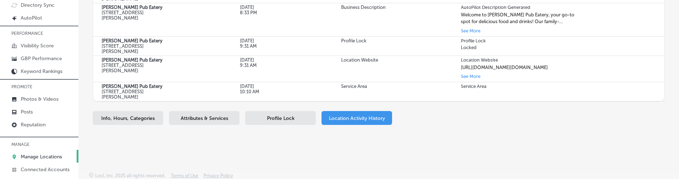
scroll to position [674, 0]
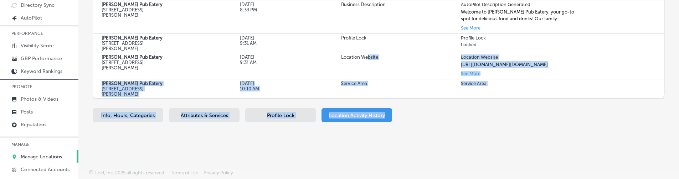
drag, startPoint x: 365, startPoint y: 52, endPoint x: 495, endPoint y: 135, distance: 154.3
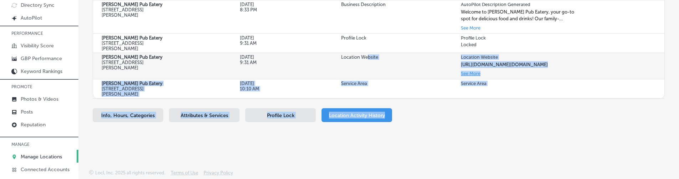
click at [461, 73] on button "See More" at bounding box center [471, 73] width 20 height 8
click at [398, 72] on td "Location Website" at bounding box center [393, 66] width 120 height 27
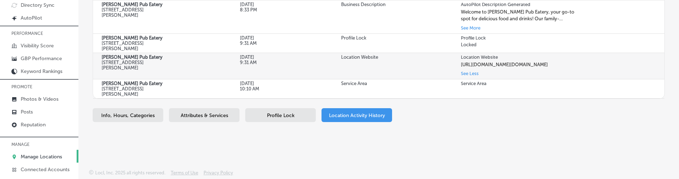
scroll to position [694, 0]
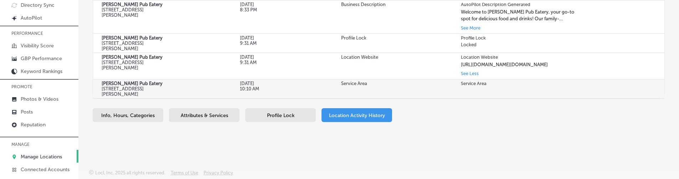
click at [401, 81] on td "Service Area" at bounding box center [393, 88] width 120 height 19
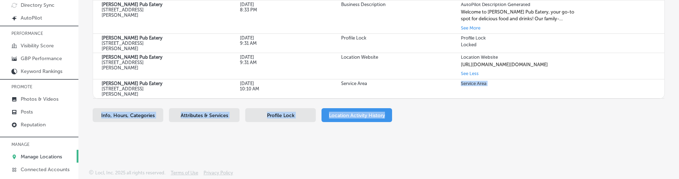
drag, startPoint x: 409, startPoint y: 86, endPoint x: 477, endPoint y: 134, distance: 83.4
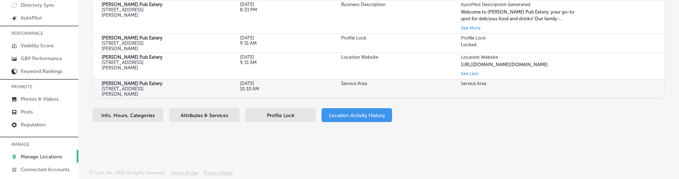
click at [400, 97] on td "Service Area" at bounding box center [393, 88] width 120 height 19
click at [385, 83] on p "Service Area" at bounding box center [369, 83] width 57 height 5
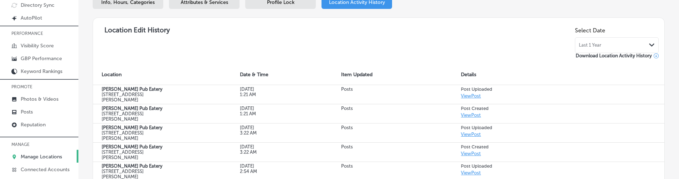
scroll to position [10, 0]
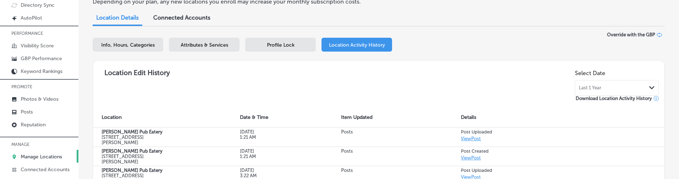
click at [604, 91] on div "Last 1 Year Path Created with Sketch." at bounding box center [617, 88] width 76 height 6
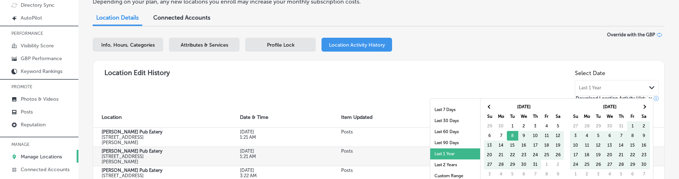
click at [455, 149] on li "Last 1 Year" at bounding box center [455, 154] width 50 height 11
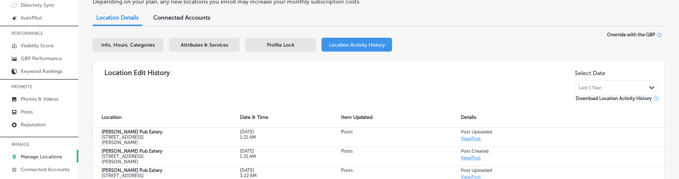
scroll to position [55, 0]
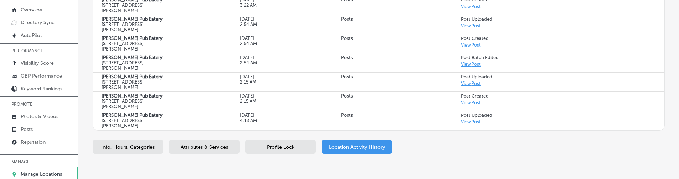
scroll to position [424, 0]
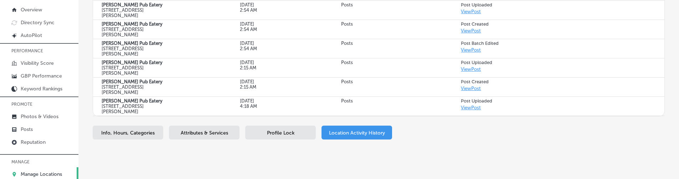
click at [391, 107] on td "Posts" at bounding box center [393, 106] width 120 height 19
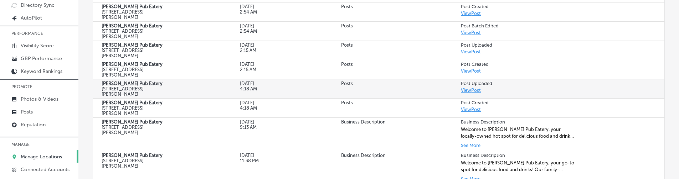
scroll to position [645, 0]
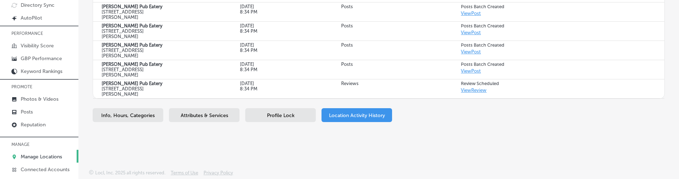
click at [407, 87] on td "Reviews" at bounding box center [393, 88] width 120 height 19
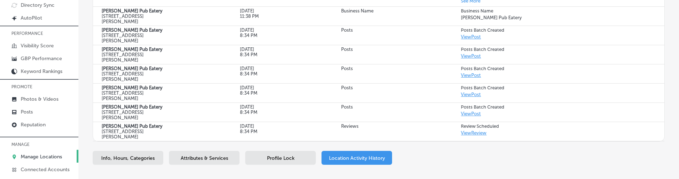
click at [407, 87] on td "Posts" at bounding box center [393, 92] width 120 height 19
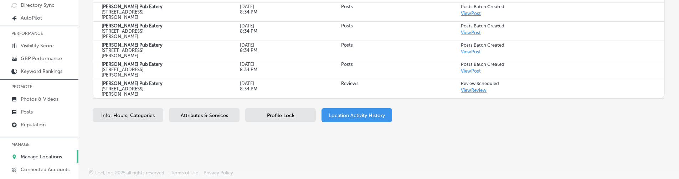
drag, startPoint x: 419, startPoint y: 73, endPoint x: 418, endPoint y: -55, distance: 127.2
click at [418, 0] on html "iconmonstr-menu-thin copy Created with Sketch. Onboarding Overview Directory Sy…" at bounding box center [339, 20] width 679 height 186
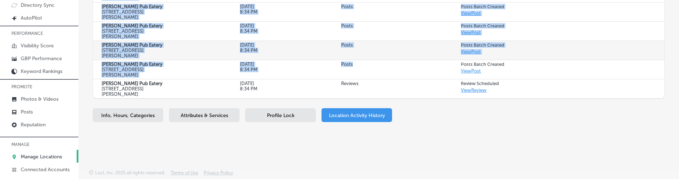
click at [395, 44] on p "Posts" at bounding box center [369, 44] width 57 height 5
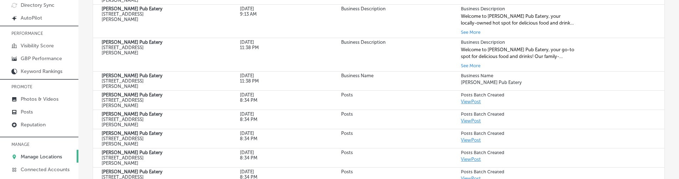
scroll to position [1443, 0]
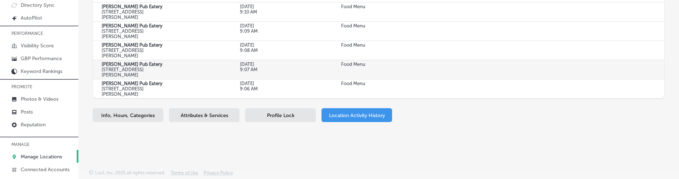
click at [656, 75] on td at bounding box center [558, 69] width 212 height 19
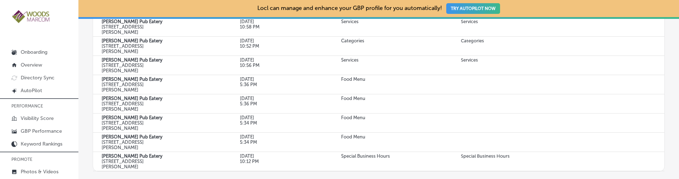
scroll to position [73, 0]
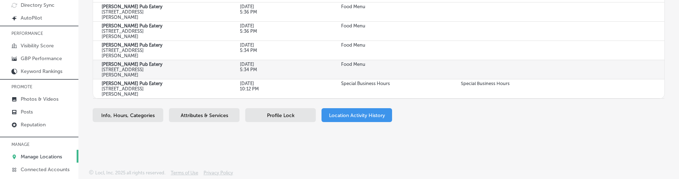
click at [656, 74] on td at bounding box center [558, 69] width 212 height 19
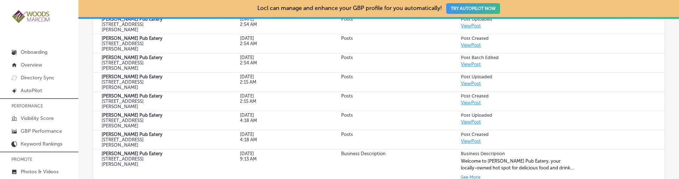
scroll to position [505, 0]
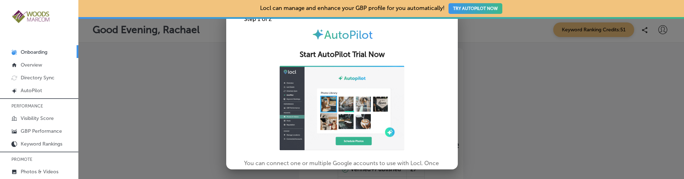
click at [187, 111] on div at bounding box center [342, 89] width 684 height 179
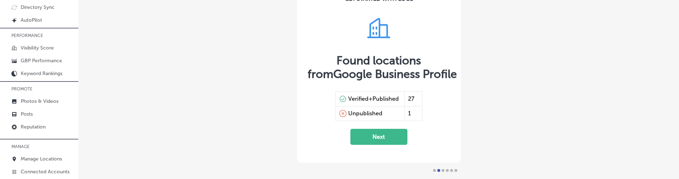
scroll to position [73, 0]
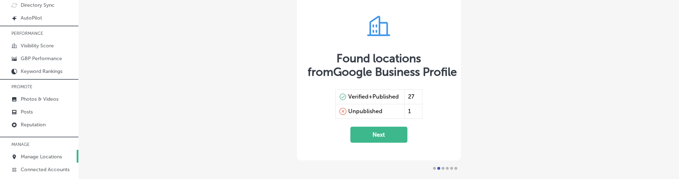
click at [49, 153] on link "Manage Locations" at bounding box center [39, 156] width 78 height 13
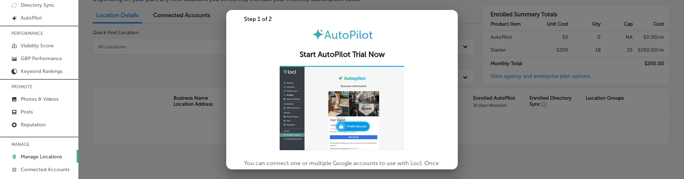
click at [161, 45] on div at bounding box center [342, 89] width 684 height 179
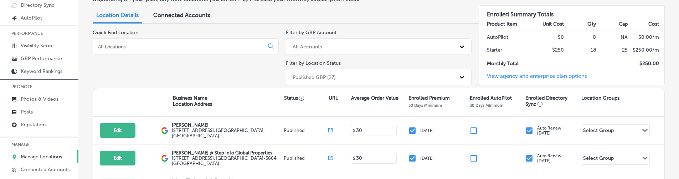
click at [161, 45] on input at bounding box center [179, 46] width 165 height 6
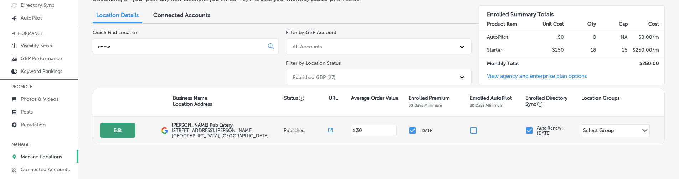
type input "conw"
click at [127, 129] on button "Edit" at bounding box center [118, 130] width 36 height 15
select select "US"
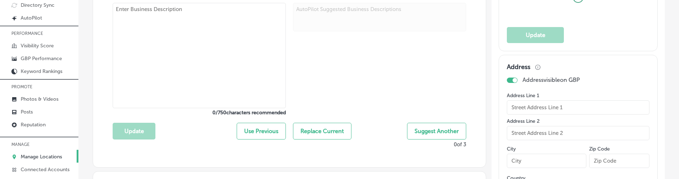
type input "18611 Main Street"
type input "Conway"
type input "98238"
type input "US"
type input "https://conwayspubandeatery.com/"
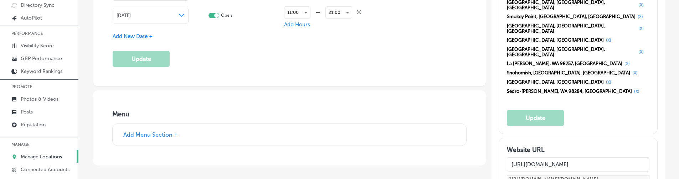
type textarea "Welcome to Conway's Pub Eatery, your go-to spot for delicious food and drinks! …"
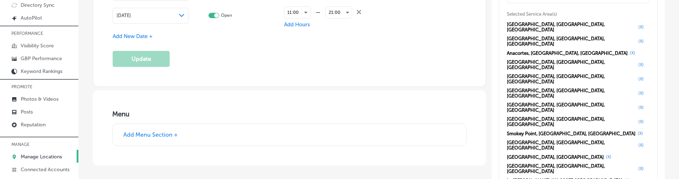
type textarea "Welcome to Conway's Pub Eatery, your locally-owned hot spot for delicious food …"
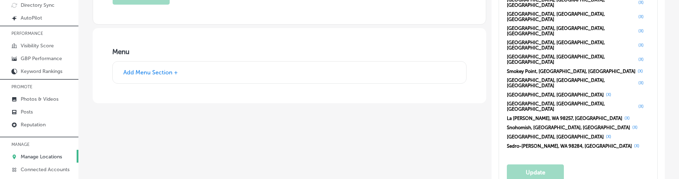
type input "+1 360 445 4733"
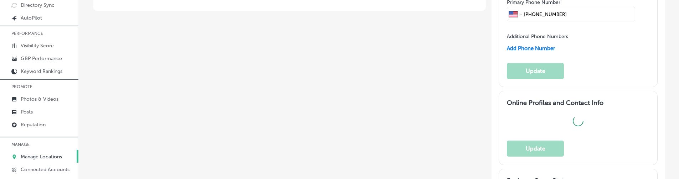
checkbox input "true"
type input "Conway's Pub Eatery"
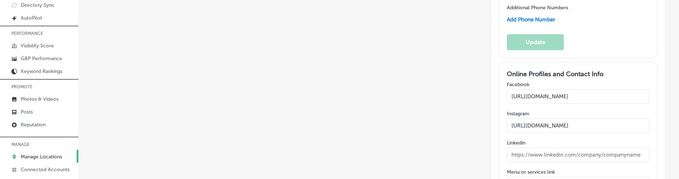
scroll to position [1076, 0]
click at [72, 154] on link "Manage Locations" at bounding box center [39, 156] width 78 height 13
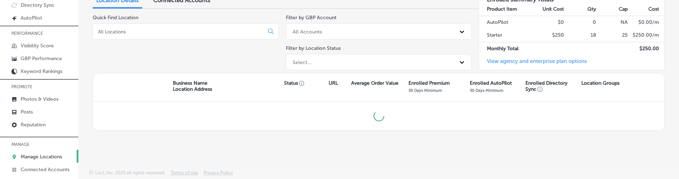
scroll to position [15, 0]
click at [164, 34] on input at bounding box center [179, 32] width 165 height 6
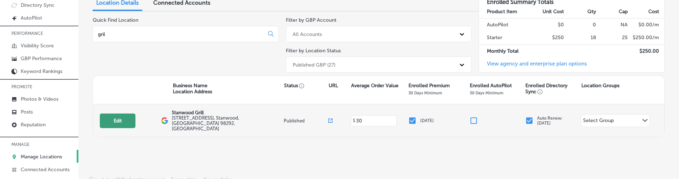
type input "gril"
click at [124, 114] on button "Edit" at bounding box center [118, 121] width 36 height 15
select select "US"
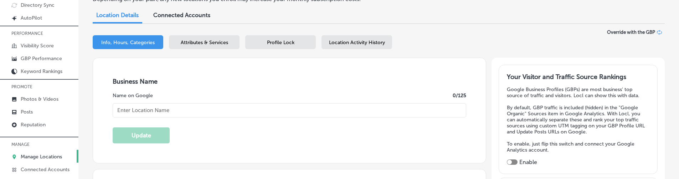
type input "Stanwood Grill"
type input "https://stanwoodgrill.com/"
type textarea "At Stanwood Grill, we celebrate the delicious flavors of the Pacific Northwest …"
type textarea "At Stanwood Grill, we celebrate the vibrant flavors of the Pacific Northwest wi…"
type input "8628 271st Street NW"
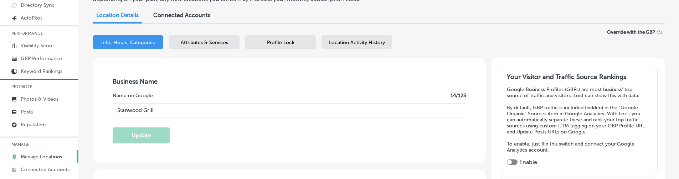
type input "Stanwood"
type input "98292"
type input "US"
checkbox input "true"
type input "+1 360 629 5253"
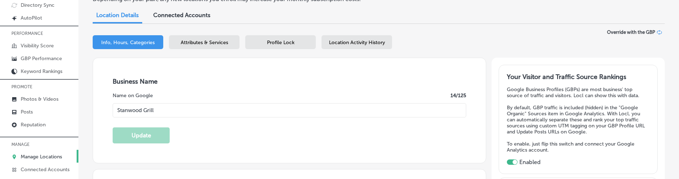
click at [42, 160] on link "Manage Locations" at bounding box center [39, 156] width 78 height 13
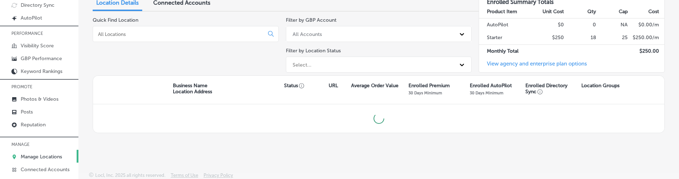
click at [177, 40] on div at bounding box center [186, 34] width 186 height 16
click at [177, 36] on input at bounding box center [179, 34] width 165 height 6
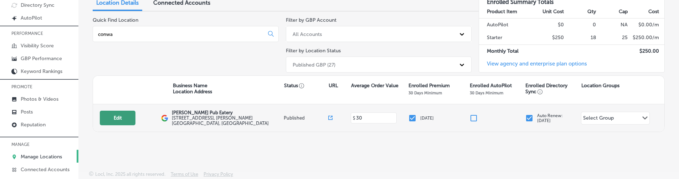
type input "conwa"
click at [125, 113] on button "Edit" at bounding box center [118, 118] width 36 height 15
select select "US"
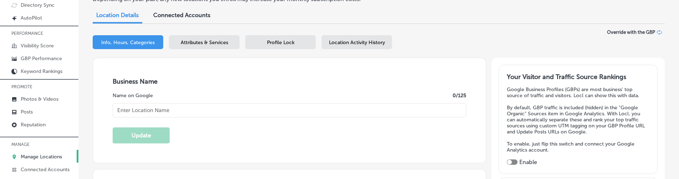
click at [60, 153] on link "Manage Locations" at bounding box center [39, 156] width 78 height 13
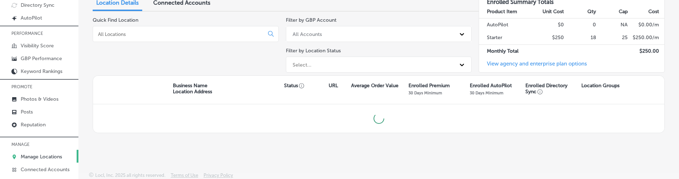
click at [172, 27] on div at bounding box center [186, 34] width 186 height 16
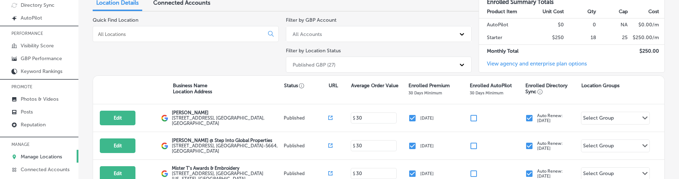
click at [175, 32] on input at bounding box center [179, 34] width 165 height 6
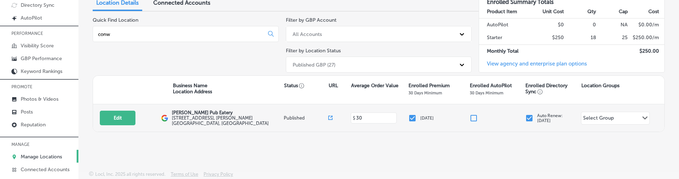
type input "conw"
click at [330, 117] on icon at bounding box center [330, 118] width 4 height 4
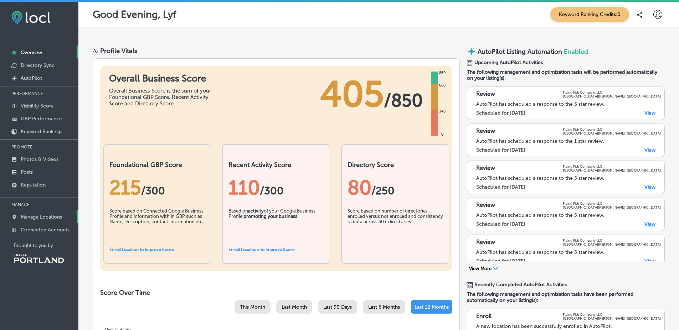
click at [56, 222] on link "Manage Locations" at bounding box center [39, 216] width 78 height 13
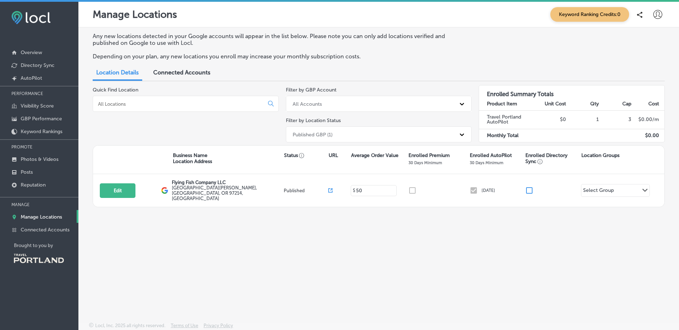
click at [145, 149] on div "Business Name Location Address Status URL Average Order Value Enrolled Premium …" at bounding box center [378, 160] width 571 height 29
click at [57, 174] on link "Posts" at bounding box center [39, 171] width 78 height 13
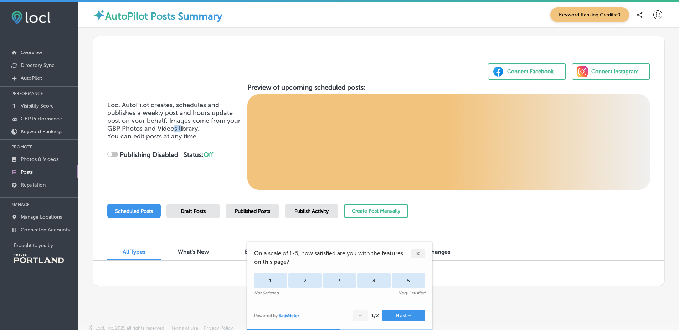
checkbox input "true"
drag, startPoint x: 175, startPoint y: 130, endPoint x: 189, endPoint y: 127, distance: 14.3
click at [189, 127] on span "Locl AutoPilot creates, schedules and publishes a weekly post and hours update …" at bounding box center [173, 116] width 133 height 31
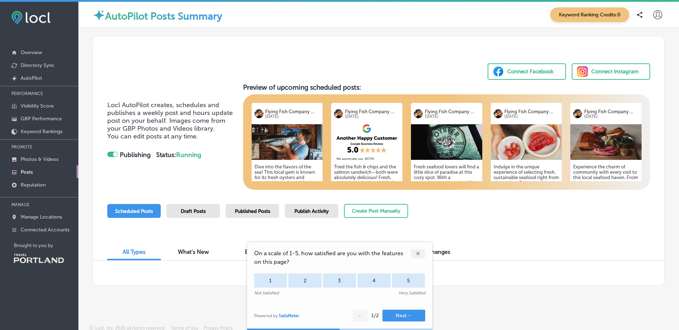
click at [191, 119] on span "Locl AutoPilot creates, schedules and publishes a weekly post and hours update …" at bounding box center [169, 116] width 125 height 31
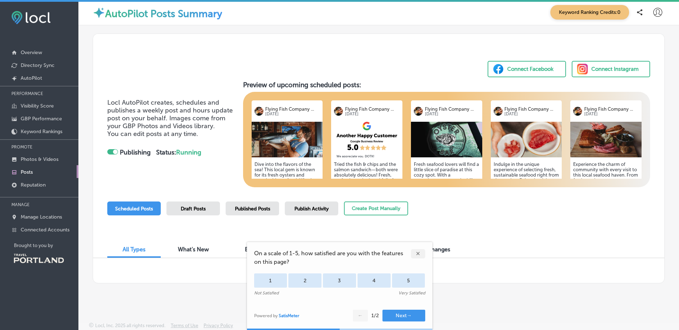
scroll to position [2, 0]
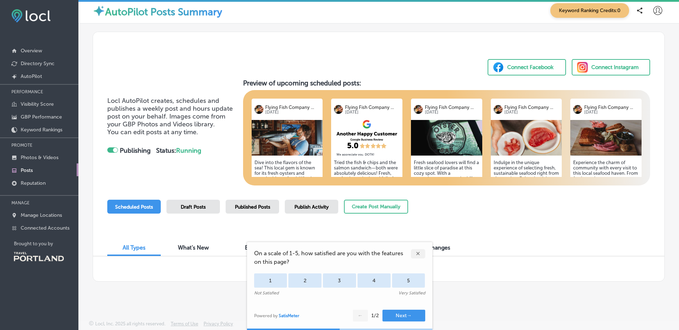
click at [411, 252] on div "✕" at bounding box center [418, 253] width 14 height 9
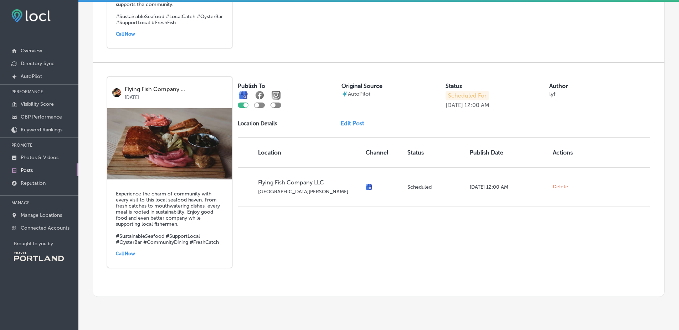
scroll to position [1079, 0]
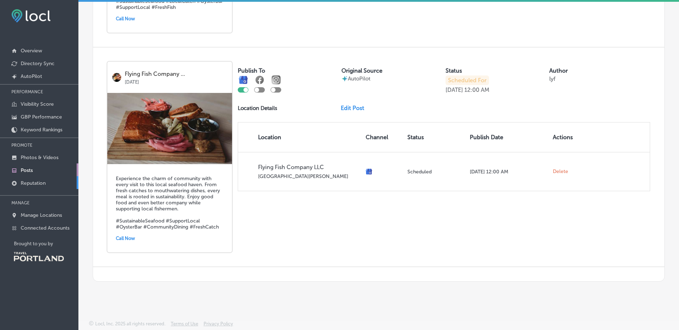
click at [48, 183] on link "Reputation" at bounding box center [39, 182] width 78 height 13
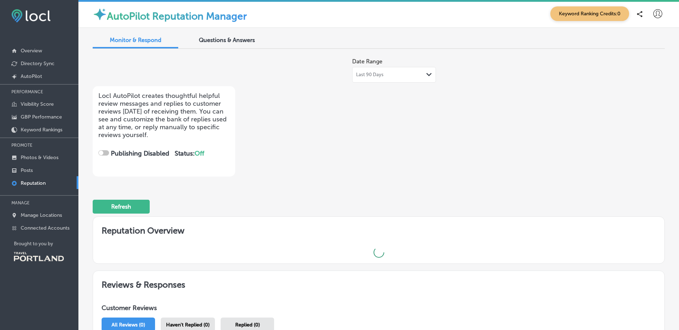
checkbox input "true"
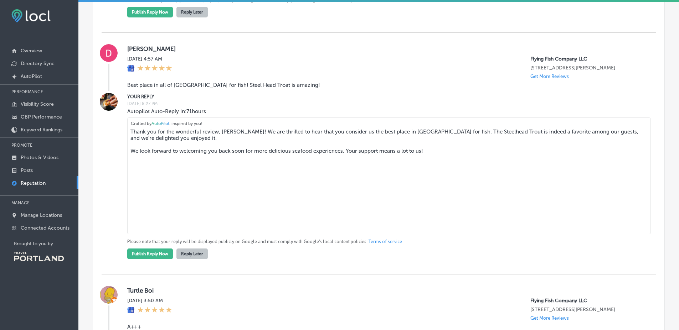
scroll to position [3310, 0]
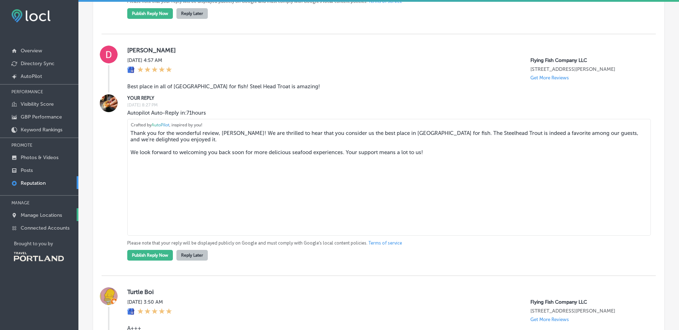
click at [66, 218] on link "Manage Locations" at bounding box center [39, 214] width 78 height 13
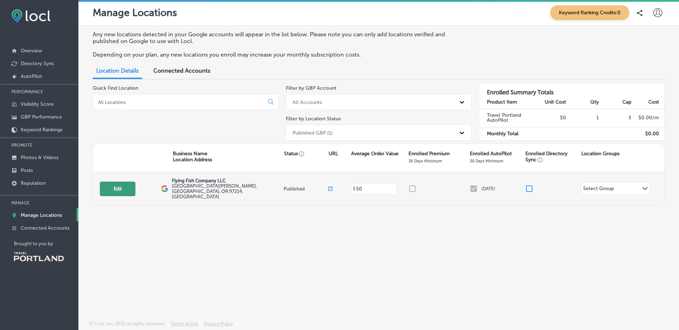
click at [135, 189] on button "Edit" at bounding box center [118, 189] width 36 height 15
select select "US"
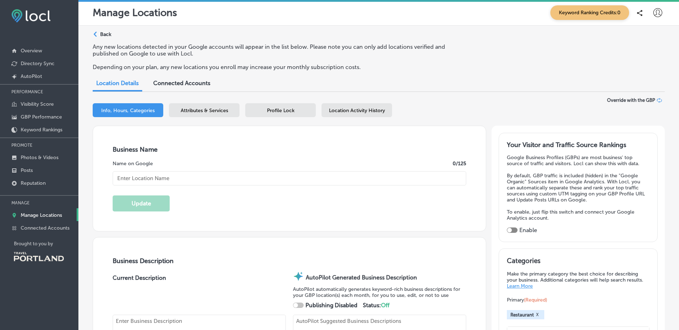
checkbox input "true"
type input "Flying Fish Company LLC"
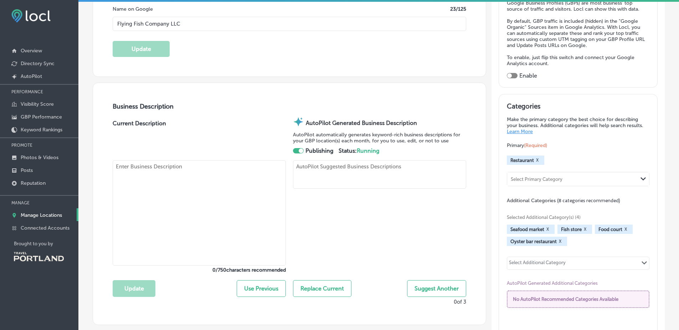
type textarea "Flying Fish Company LLC offers a unique seafood experience, combining a fresh f…"
type input "50"
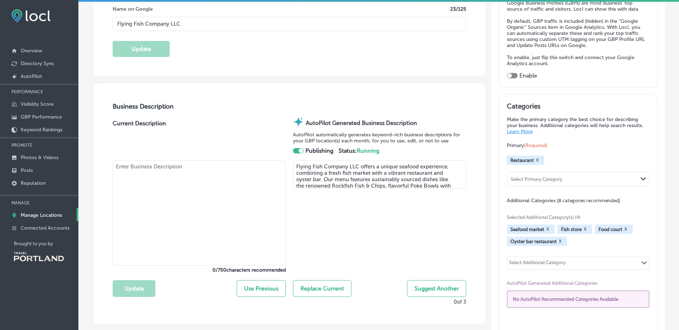
type input "3004 East Burnside"
type input "Portland"
type input "97214"
type input "US"
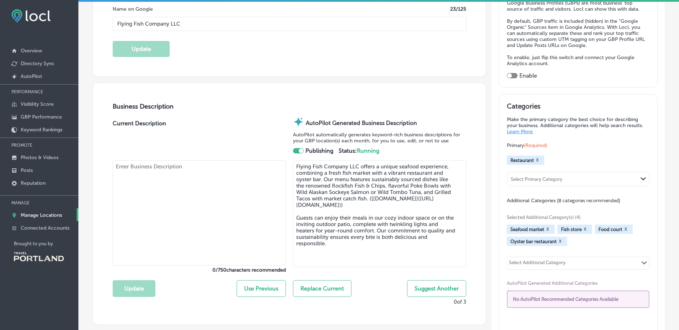
type input "http://www.flyingfishpdx.com/"
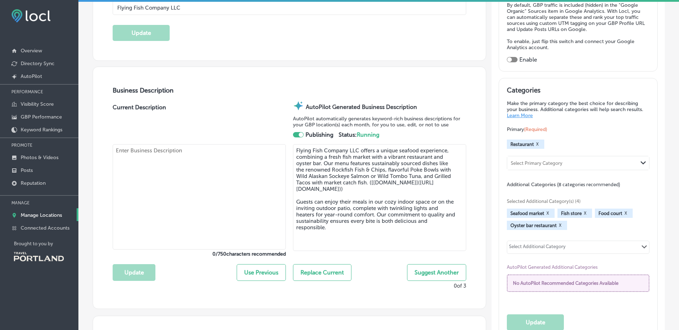
type textarea "Local sustainable fish market, restaurant & oyster bar."
type input "info@flyingfishcompany.com"
type input "http://www.instagram.com/flyingfishpdx"
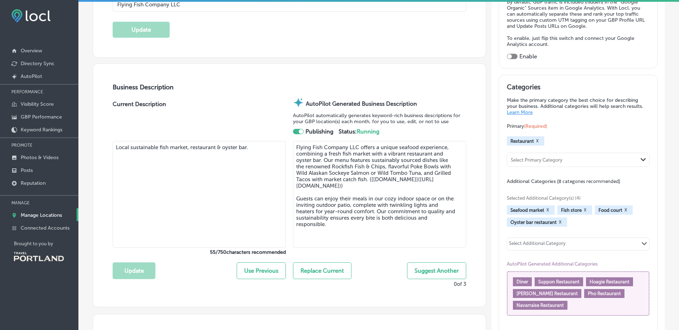
type input "+1 971 806 6747"
click at [289, 79] on div "Business Description Current Description Local sustainable fish market, restaur…" at bounding box center [289, 185] width 393 height 243
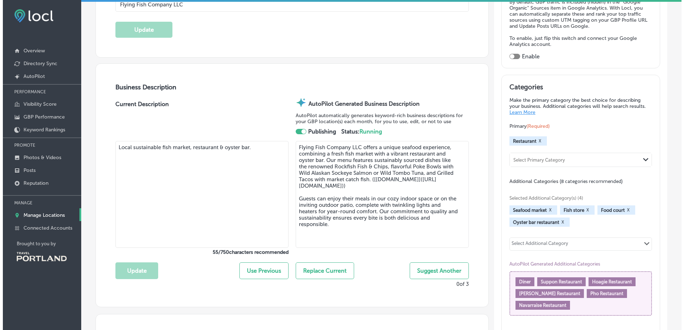
scroll to position [0, 0]
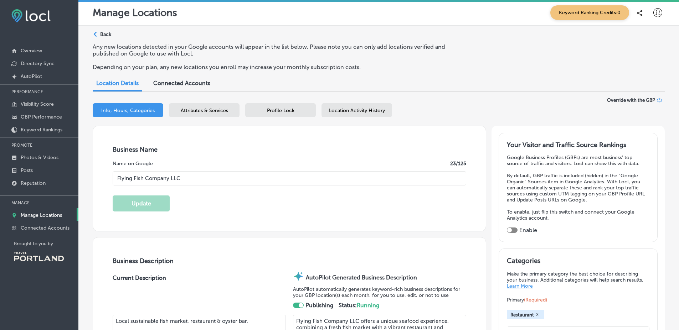
click at [653, 11] on icon at bounding box center [657, 12] width 9 height 9
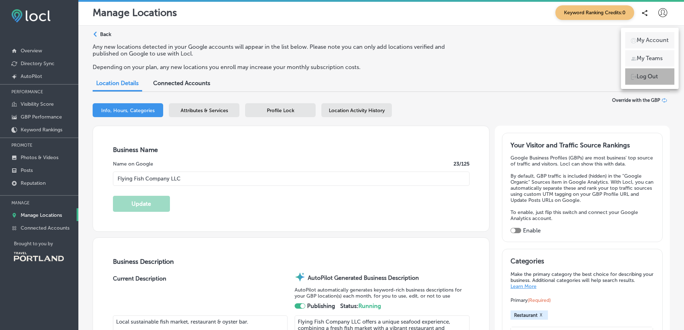
click at [653, 80] on p "Log Out" at bounding box center [647, 76] width 21 height 9
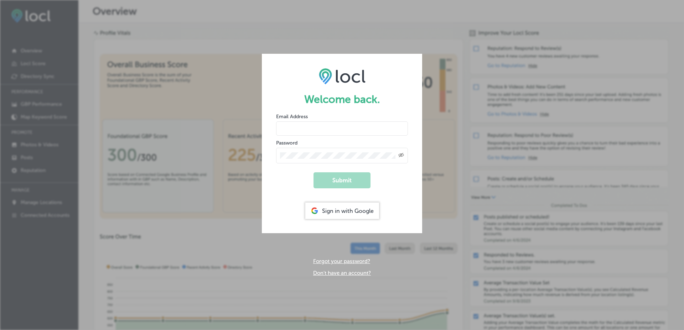
type input "vasilikigreece69+fnf@gmail.com"
click at [589, 128] on div "Welcome back. Email Address vasilikigreece69+fnf@gmail.com Password Created wit…" at bounding box center [342, 165] width 684 height 330
click at [390, 97] on h1 "Welcome back." at bounding box center [342, 99] width 132 height 13
click at [379, 101] on h1 "Welcome back." at bounding box center [342, 99] width 132 height 13
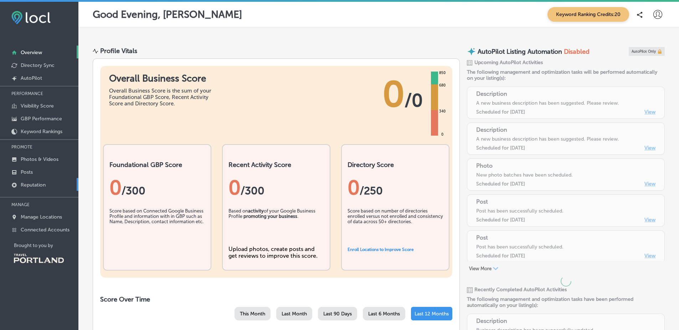
click at [57, 185] on link "Reputation" at bounding box center [39, 184] width 78 height 13
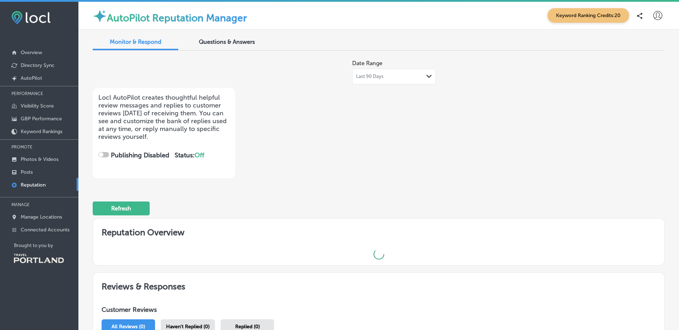
checkbox input "true"
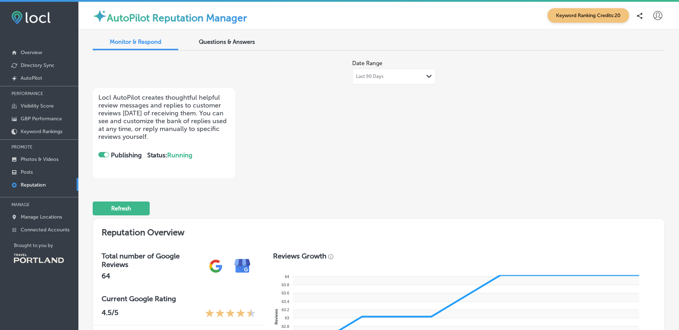
click at [367, 75] on span "Last 90 Days" at bounding box center [369, 77] width 27 height 6
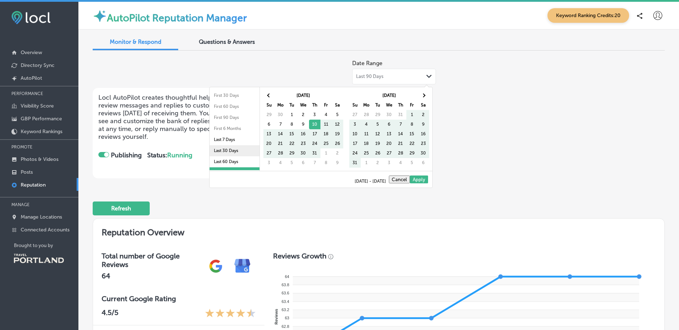
click at [243, 149] on li "Last 30 Days" at bounding box center [235, 150] width 50 height 11
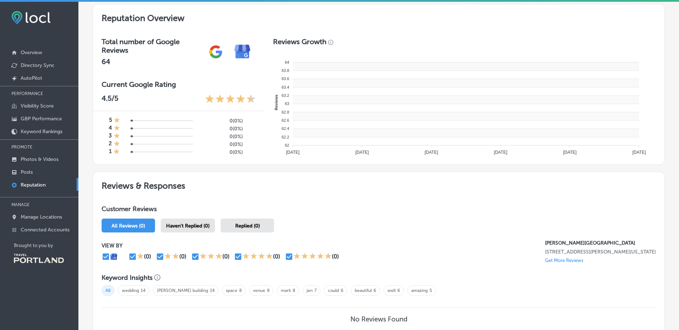
scroll to position [274, 0]
